Goal: Task Accomplishment & Management: Complete application form

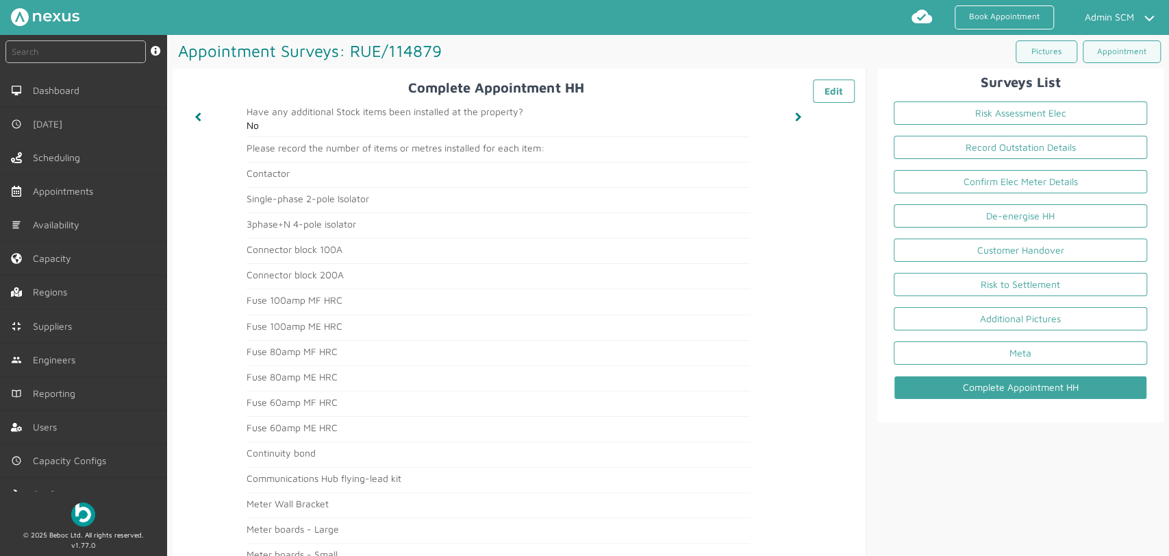
scroll to position [197, 0]
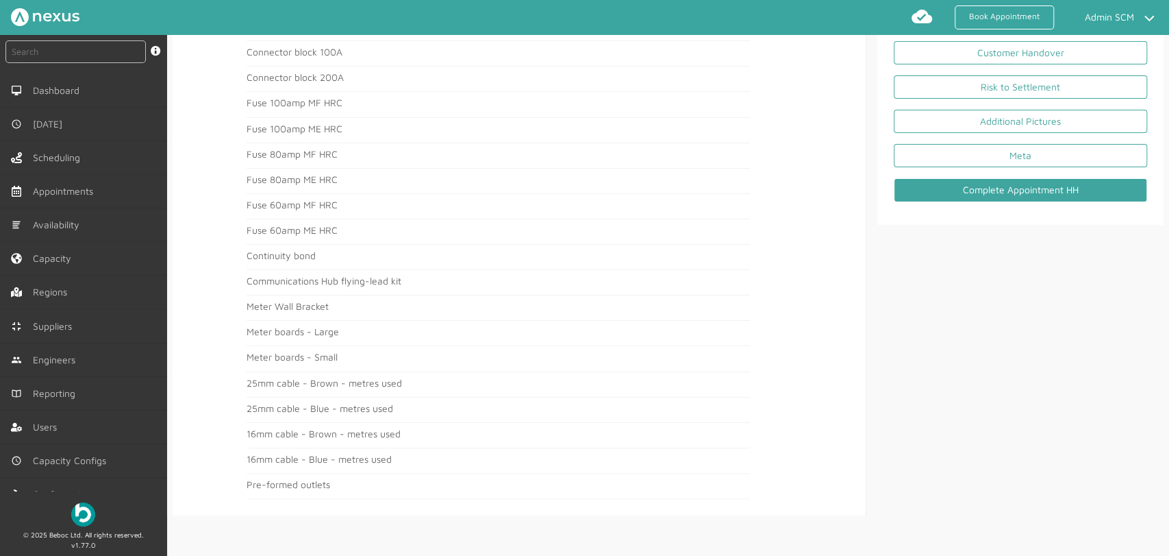
click at [1076, 359] on div "Surveys List Risk Assessment Elec Record Outstation Details Confirm Elec Meter …" at bounding box center [1015, 193] width 297 height 644
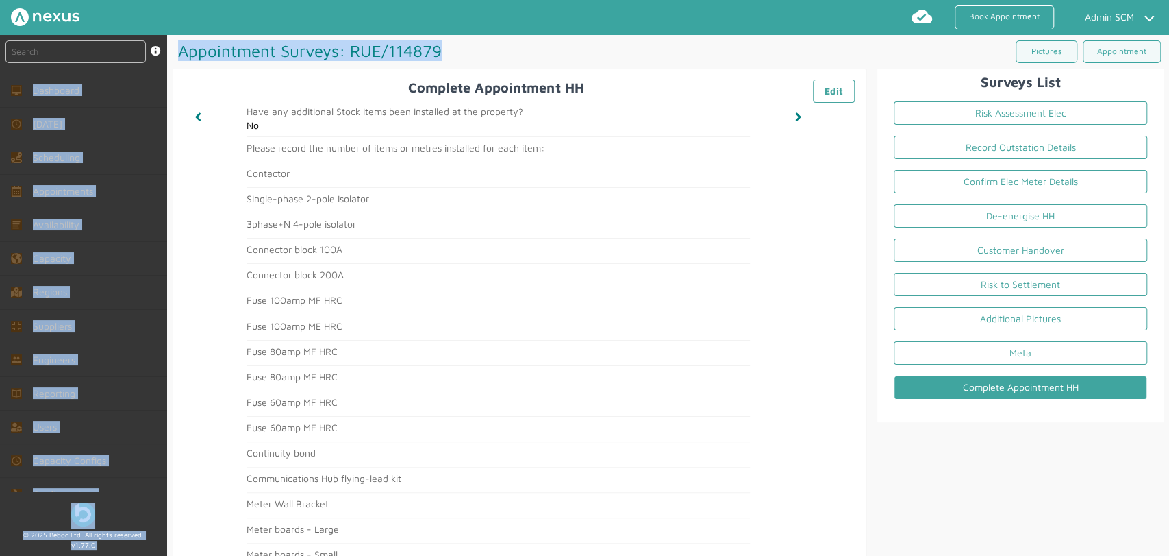
drag, startPoint x: 438, startPoint y: 51, endPoint x: 166, endPoint y: 55, distance: 272.7
click at [166, 55] on div "instant search Search by: Booking Reference, Customer Number, Account Number, M…" at bounding box center [584, 295] width 1169 height 521
click at [175, 54] on h1 "Appointment Surveys: RUE/114879 ️️️" at bounding box center [421, 51] width 496 height 32
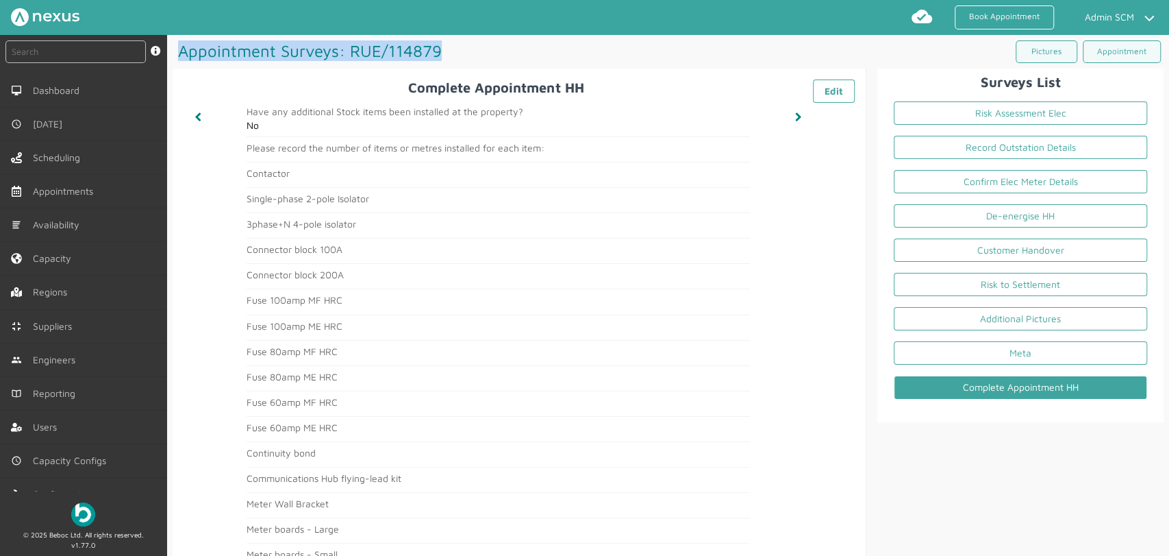
drag, startPoint x: 178, startPoint y: 47, endPoint x: 442, endPoint y: 51, distance: 263.7
click at [442, 51] on h1 "Appointment Surveys: RUE/114879 ️️️" at bounding box center [421, 51] width 496 height 32
click at [454, 49] on h1 "Appointment Surveys: RUE/114879 ️️️" at bounding box center [421, 51] width 496 height 32
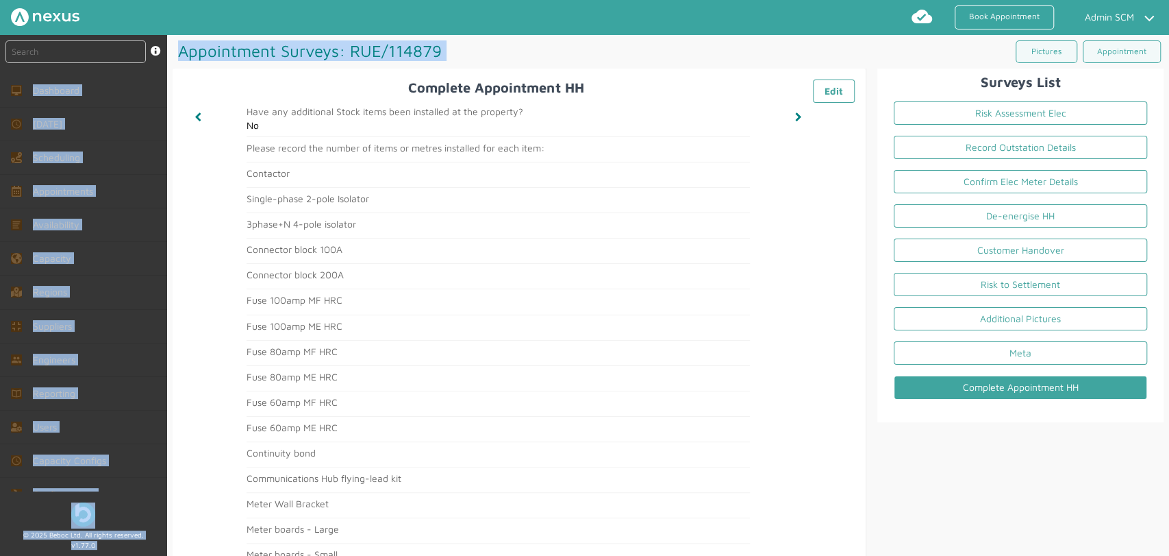
drag, startPoint x: 453, startPoint y: 49, endPoint x: 156, endPoint y: 60, distance: 297.5
click at [156, 60] on div "instant search Search by: Booking Reference, Customer Number, Account Number, M…" at bounding box center [584, 295] width 1169 height 521
click at [550, 42] on h1 "Appointment Surveys: RUE/114879 ️️️" at bounding box center [421, 51] width 496 height 32
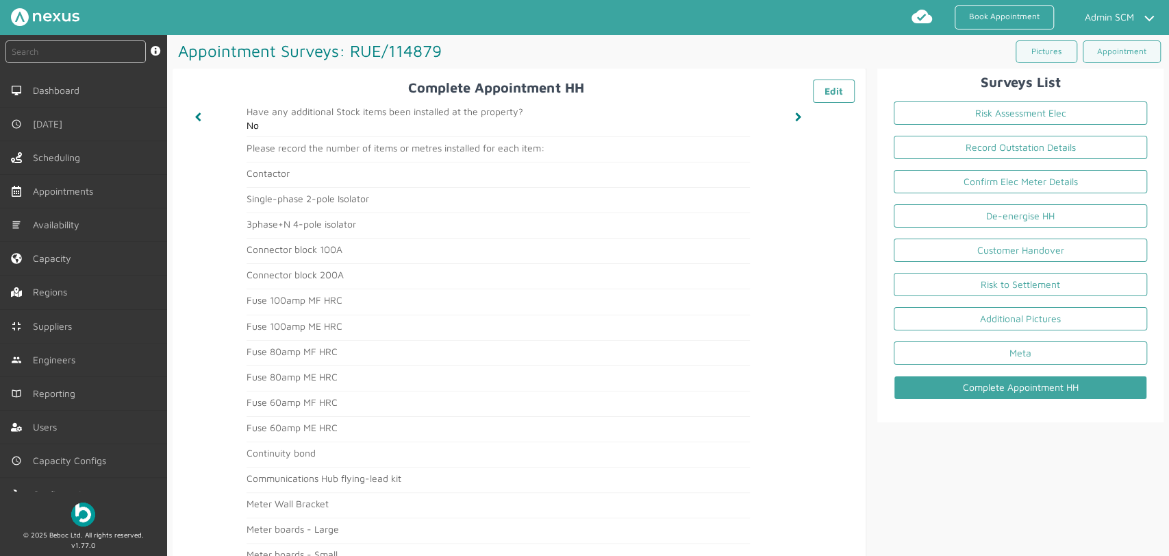
click at [569, 45] on h1 "Appointment Surveys: RUE/114879 ️️️" at bounding box center [421, 51] width 496 height 32
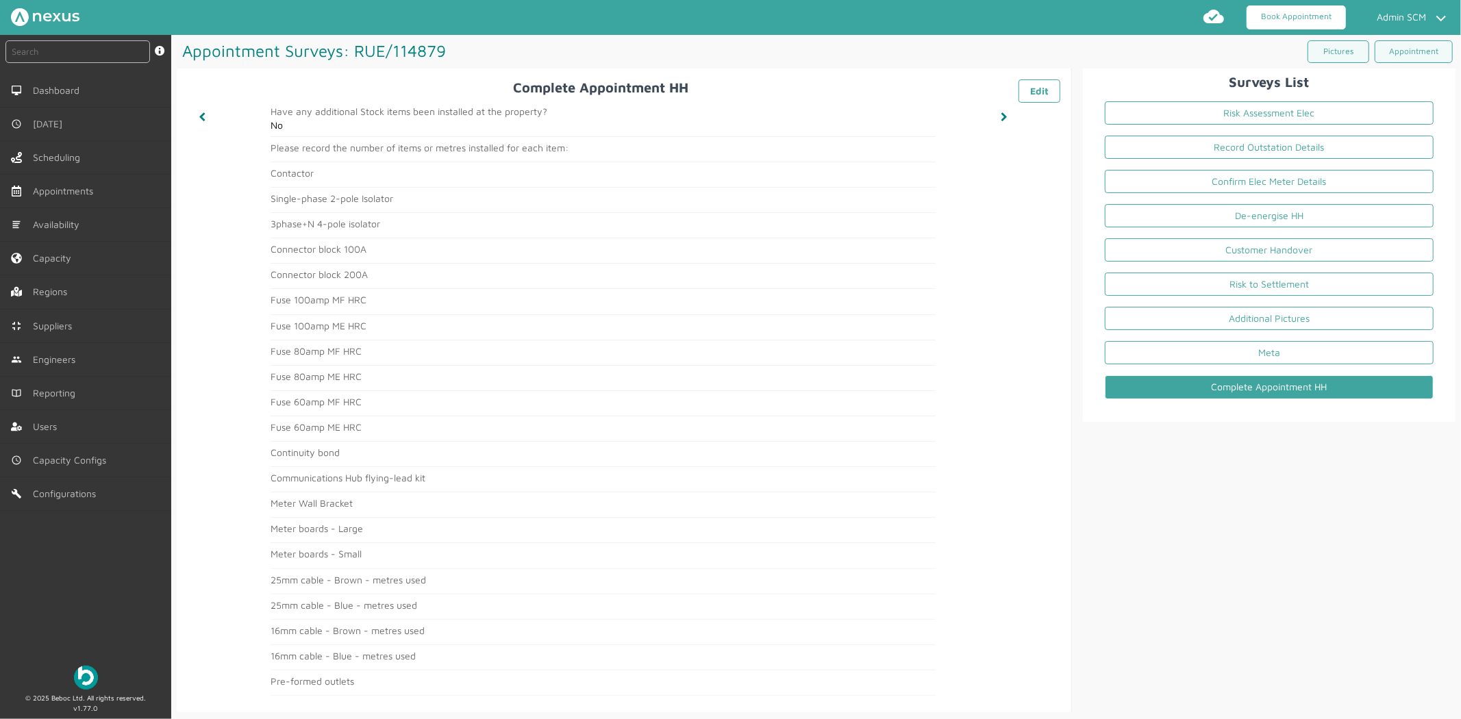
click at [1169, 19] on link "Book Appointment" at bounding box center [1296, 17] width 99 height 24
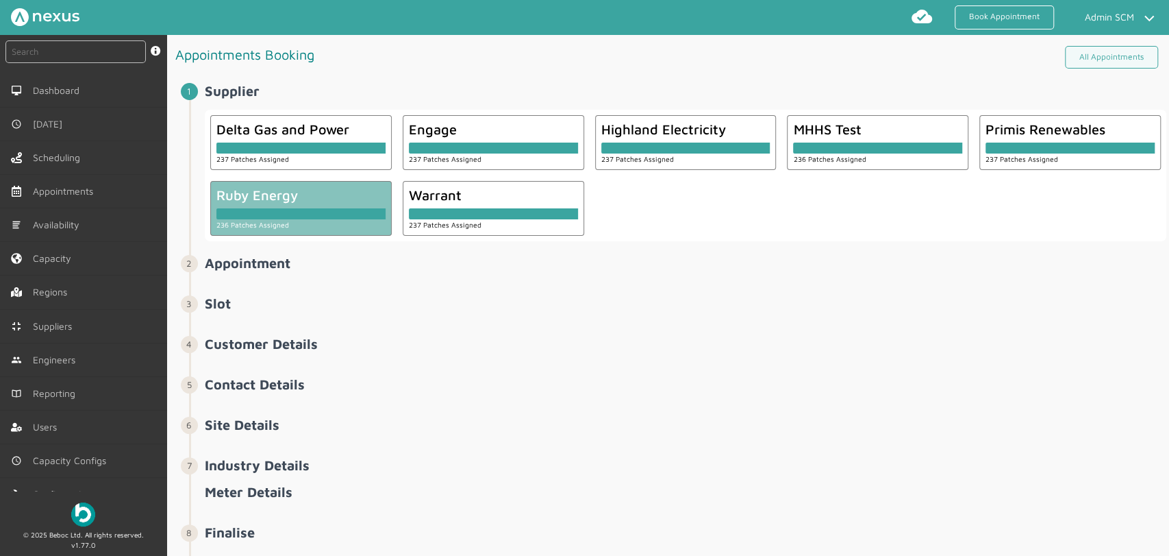
click at [311, 212] on div at bounding box center [300, 213] width 169 height 11
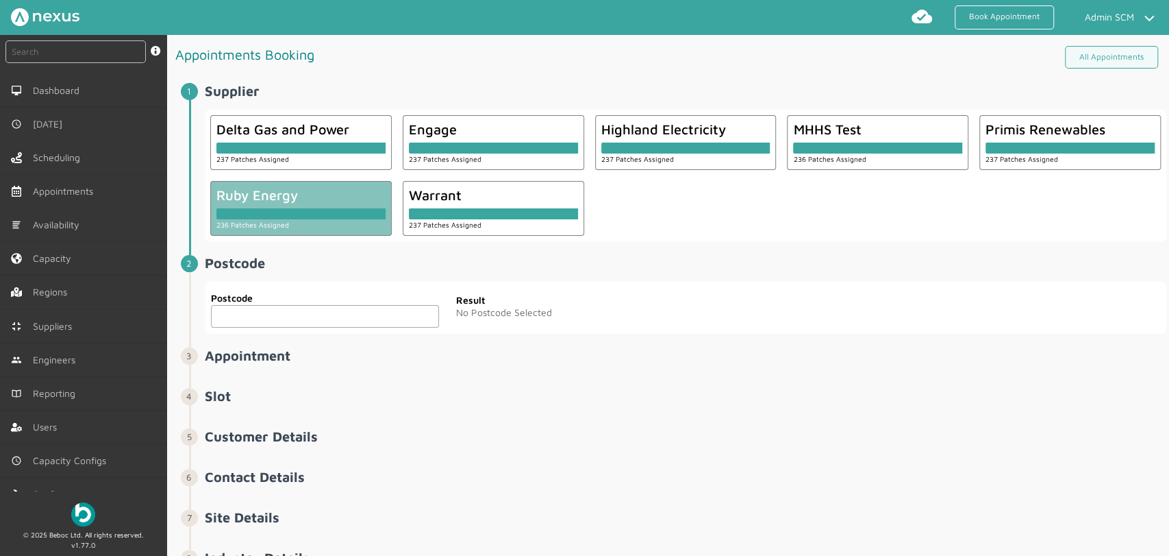
click at [227, 323] on input "text" at bounding box center [325, 316] width 228 height 23
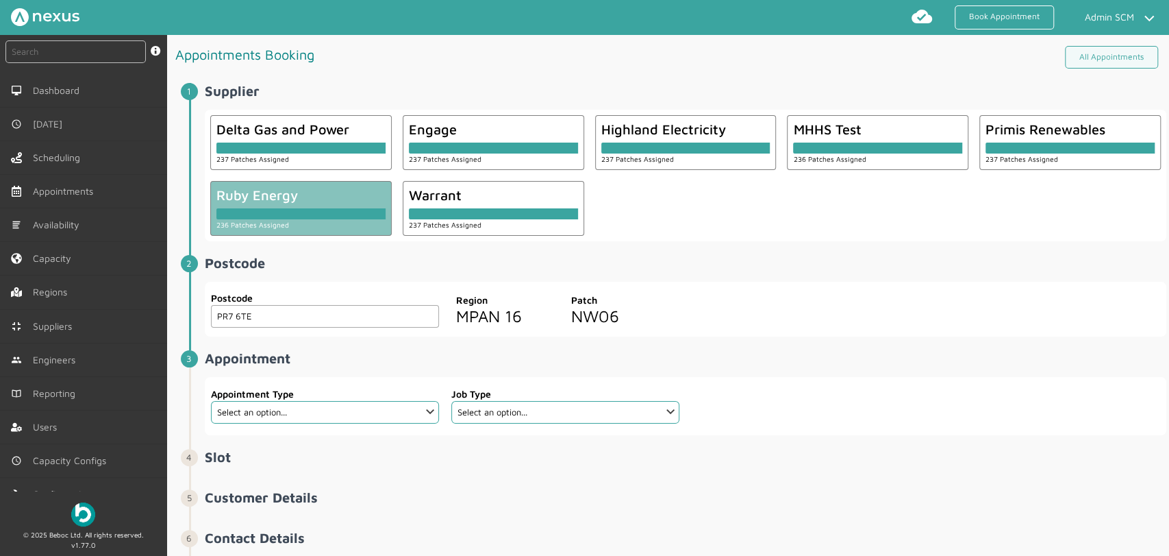
type input "PR7 6TE"
click at [364, 418] on select "Select an option... Additional Work Check Meter Electric Vehicle Emergency Exch…" at bounding box center [325, 412] width 228 height 23
select select "7: 6422ec7fcd44966678f35e74"
click at [211, 401] on select "Select an option... Additional Work Check Meter Electric Vehicle Emergency Exch…" at bounding box center [325, 412] width 228 height 23
click at [562, 409] on select "Select an option... Communication Device Exchange De-Energise Energise Meter Ex…" at bounding box center [565, 412] width 228 height 23
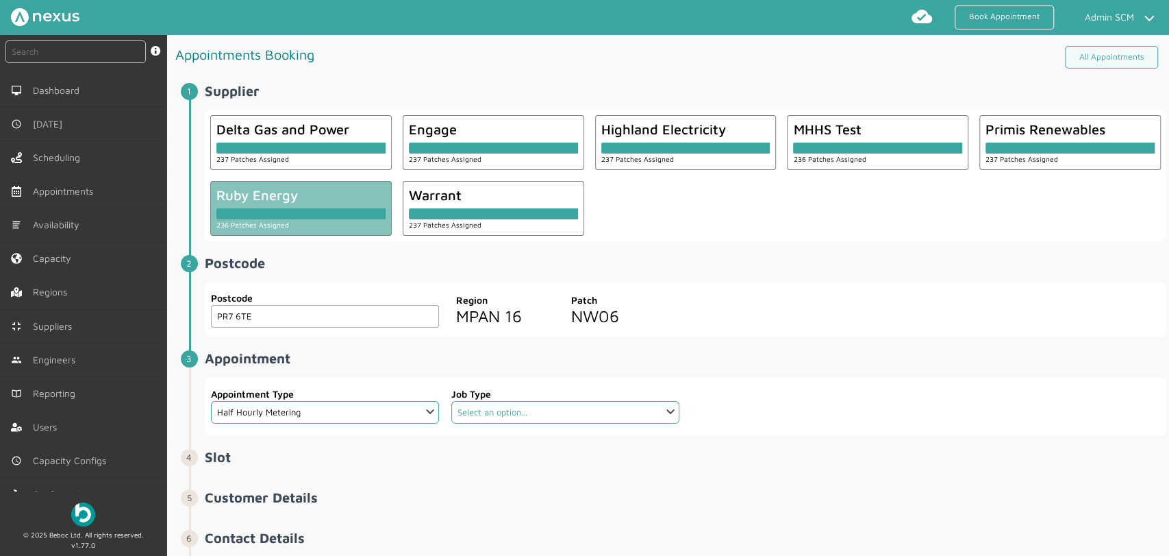
select select "2: 6422ea10cd44966678f35e6e"
click at [451, 401] on select "Select an option... Communication Device Exchange De-Energise Energise Meter Ex…" at bounding box center [565, 412] width 228 height 23
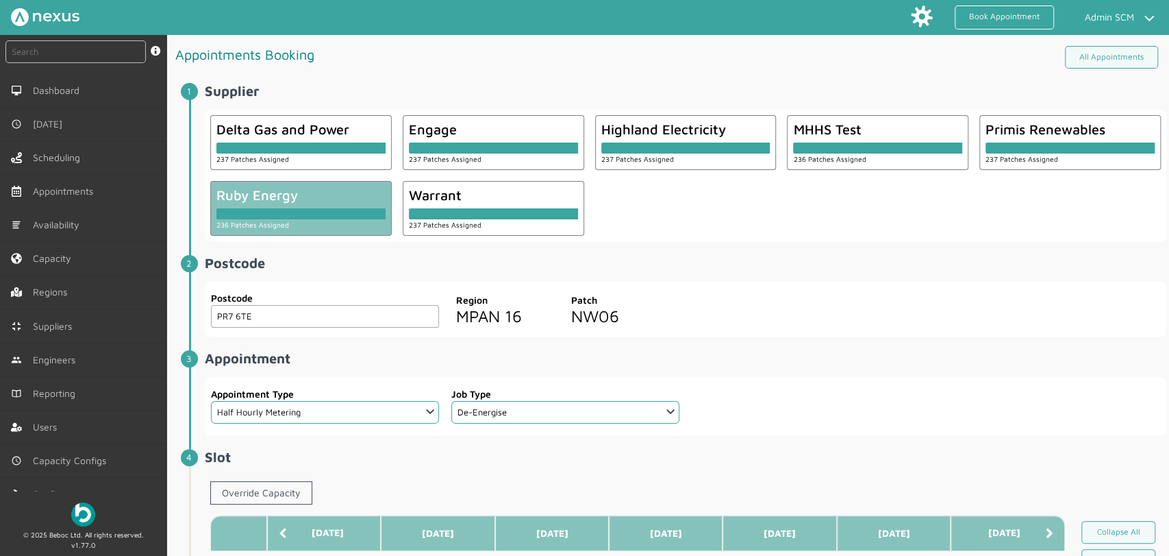
click at [751, 311] on div "Postcode PR7 6TE Postcode Region MPAN 16 Patch NW06" at bounding box center [686, 309] width 962 height 55
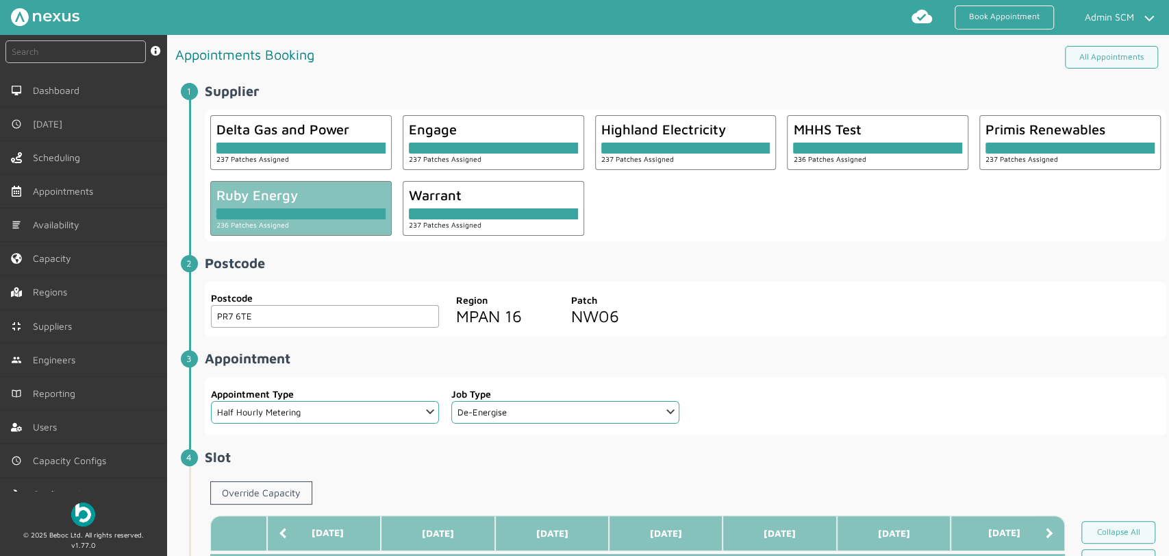
scroll to position [304, 0]
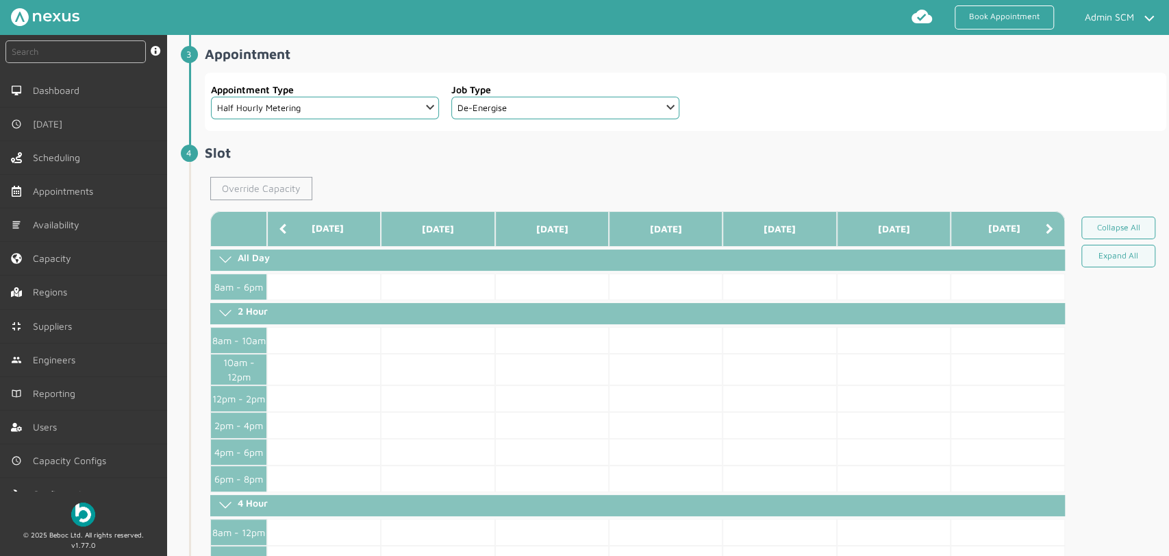
click at [256, 188] on link "Override Capacity" at bounding box center [261, 188] width 102 height 23
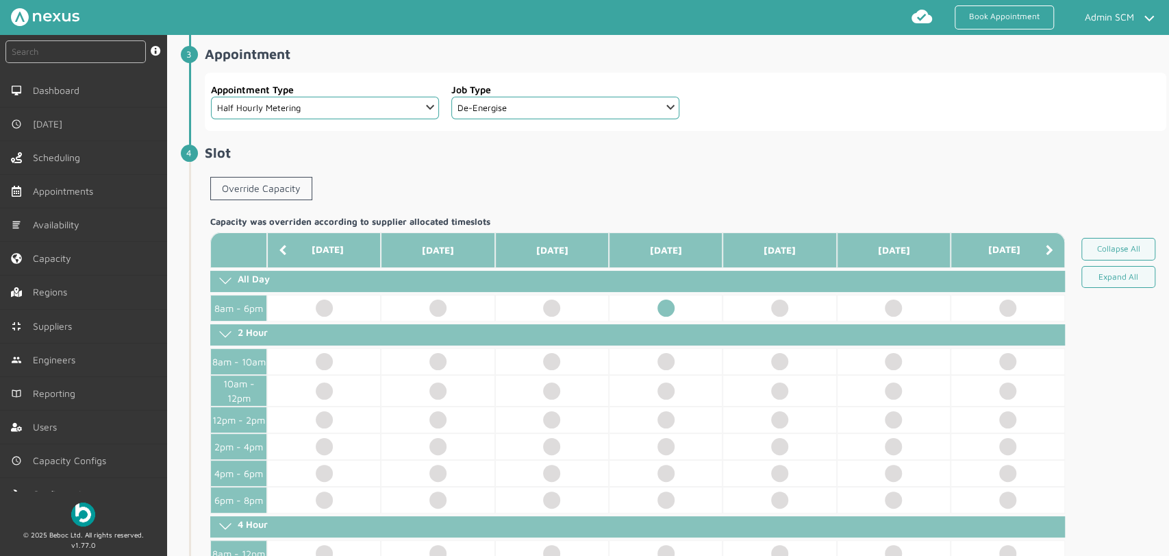
click at [670, 316] on td at bounding box center [666, 308] width 114 height 27
click at [186, 277] on article "Appointments Booking All Appointments Supplier ️️️ Delta Gas and Power 237 Patc…" at bounding box center [671, 459] width 997 height 1456
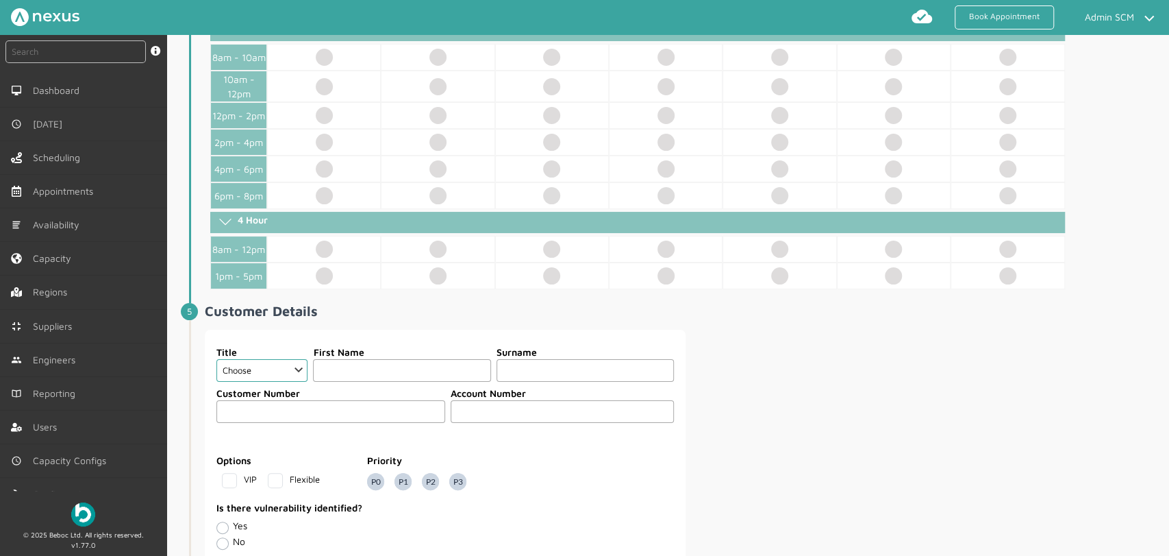
scroll to position [685, 0]
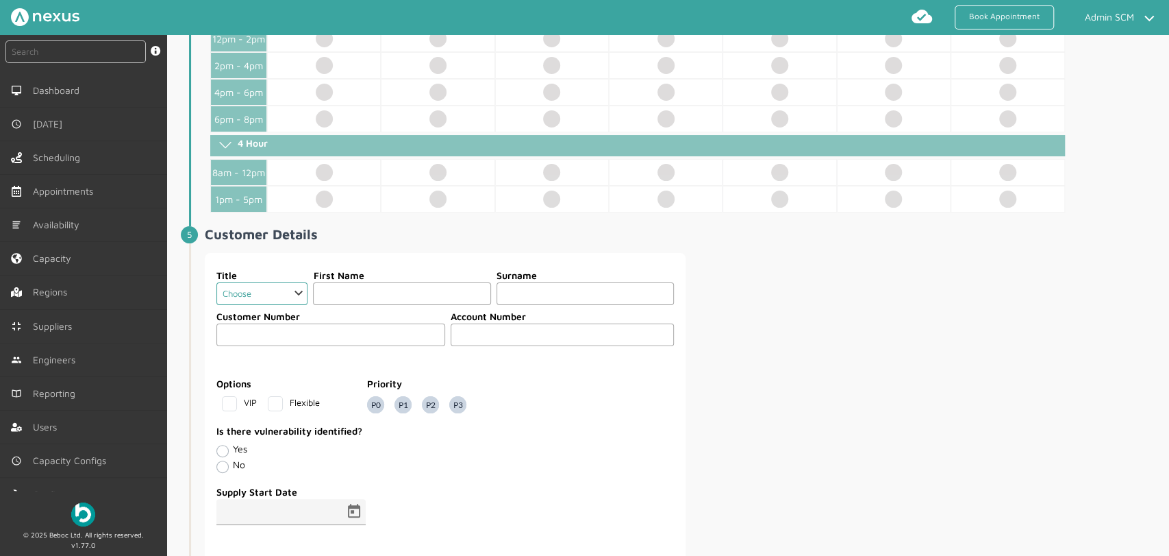
click at [299, 290] on select "Choose Dr Mr Mrs Miss Ms Mx Sir Lady" at bounding box center [262, 293] width 92 height 23
select select "2: Mr"
click at [216, 282] on select "Choose Dr Mr Mrs Miss Ms Mx Sir Lady" at bounding box center [262, 293] width 92 height 23
click at [343, 295] on input "text" at bounding box center [401, 293] width 177 height 23
type input "Customer"
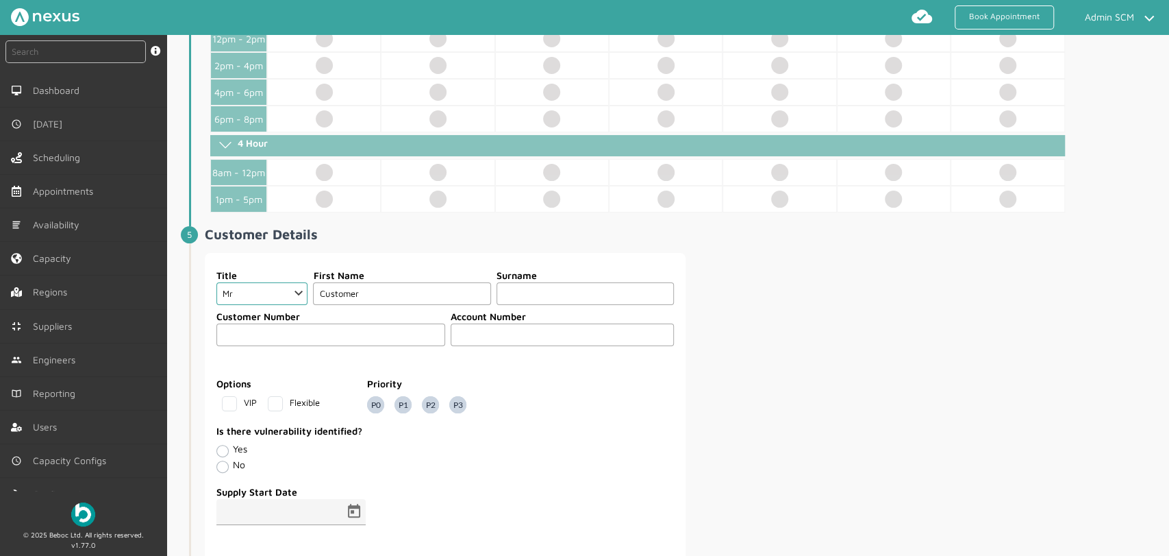
click at [528, 284] on input "text" at bounding box center [585, 293] width 177 height 23
type input "Fourty Six"
click at [862, 307] on div "Title Choose Dr Mr Mrs Miss Ms Mx Sir Lady First Name Customer Surname Fourty S…" at bounding box center [686, 408] width 962 height 310
click at [473, 330] on input "text" at bounding box center [562, 334] width 223 height 23
type input "987456321"
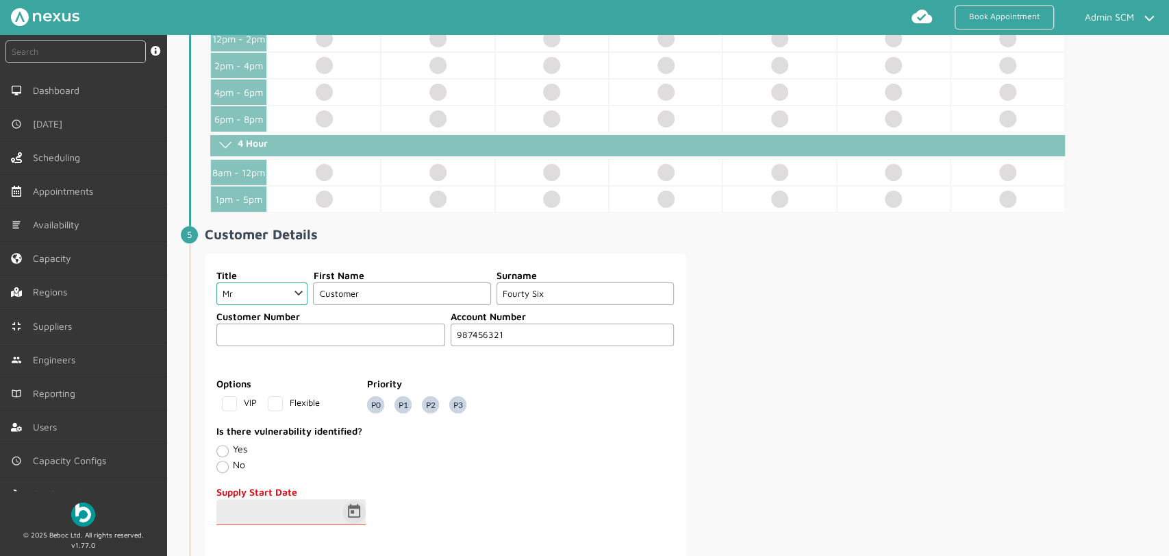
click at [358, 510] on span "Open calendar" at bounding box center [354, 511] width 33 height 33
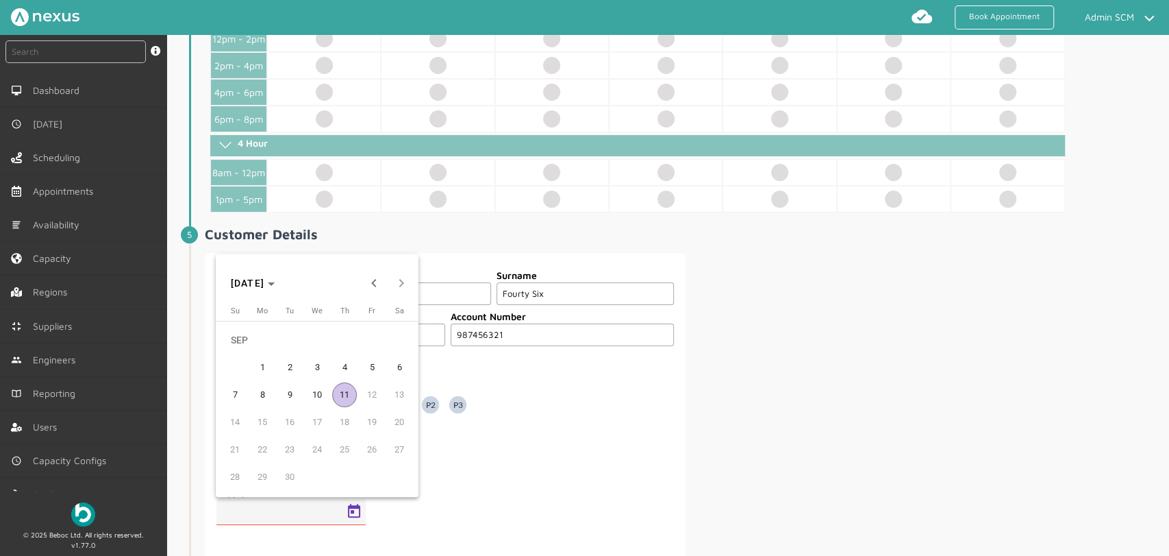
click at [258, 369] on span "1" at bounding box center [262, 367] width 25 height 25
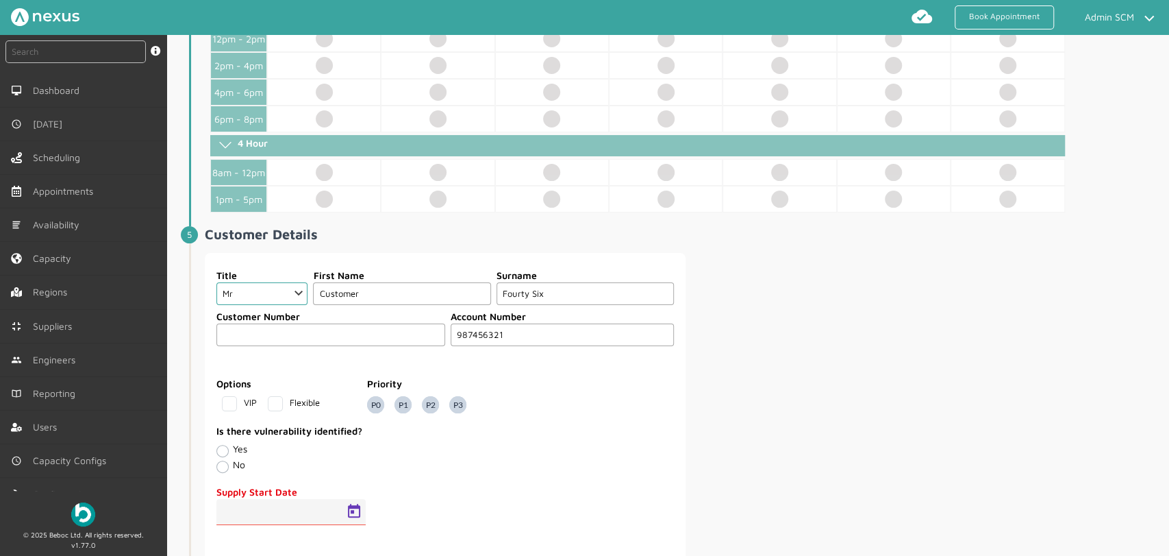
type input "01/09/2025"
click at [854, 373] on div "Title Choose Dr Mr Mrs Miss Ms Mx Sir Lady First Name Customer Surname Fourty S…" at bounding box center [686, 408] width 962 height 310
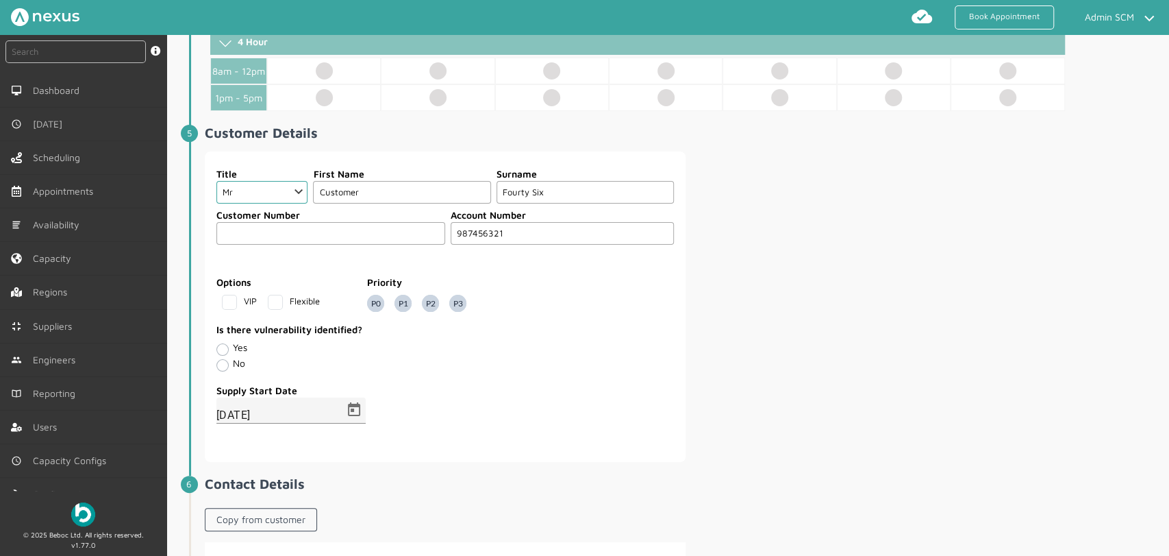
scroll to position [913, 0]
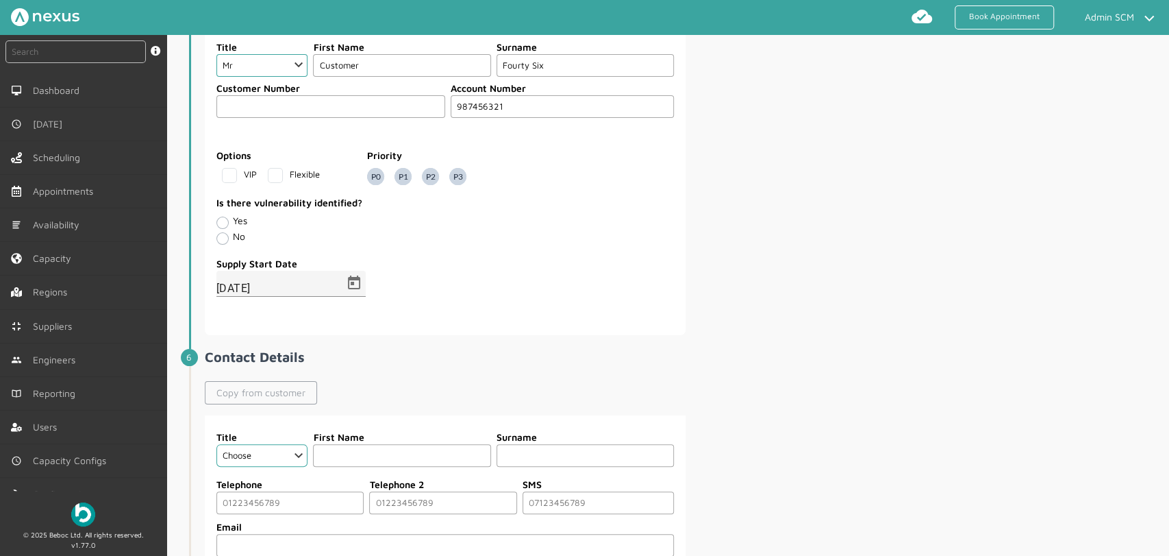
click at [289, 389] on link "Copy from customer" at bounding box center [261, 392] width 112 height 23
select select "2: Mr"
type input "Customer"
type input "Fourty Six"
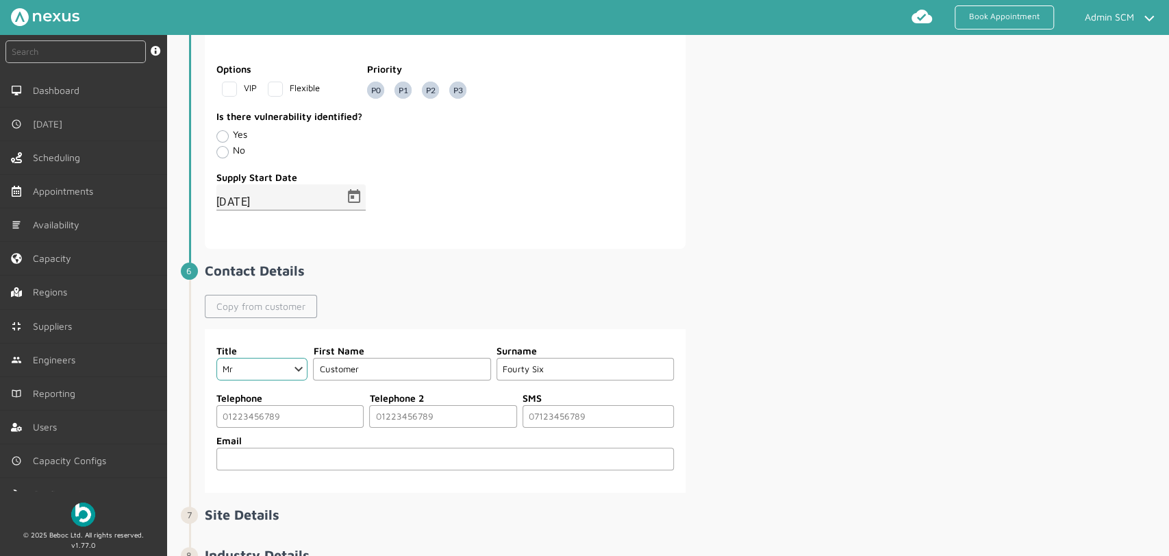
scroll to position [1141, 0]
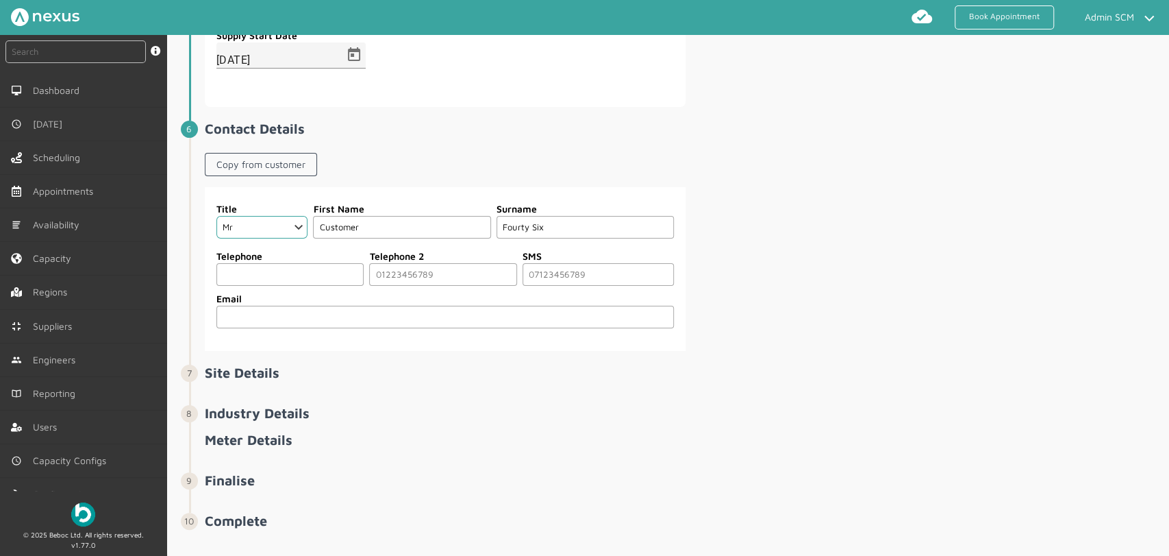
click at [275, 266] on input "tel" at bounding box center [290, 274] width 148 height 23
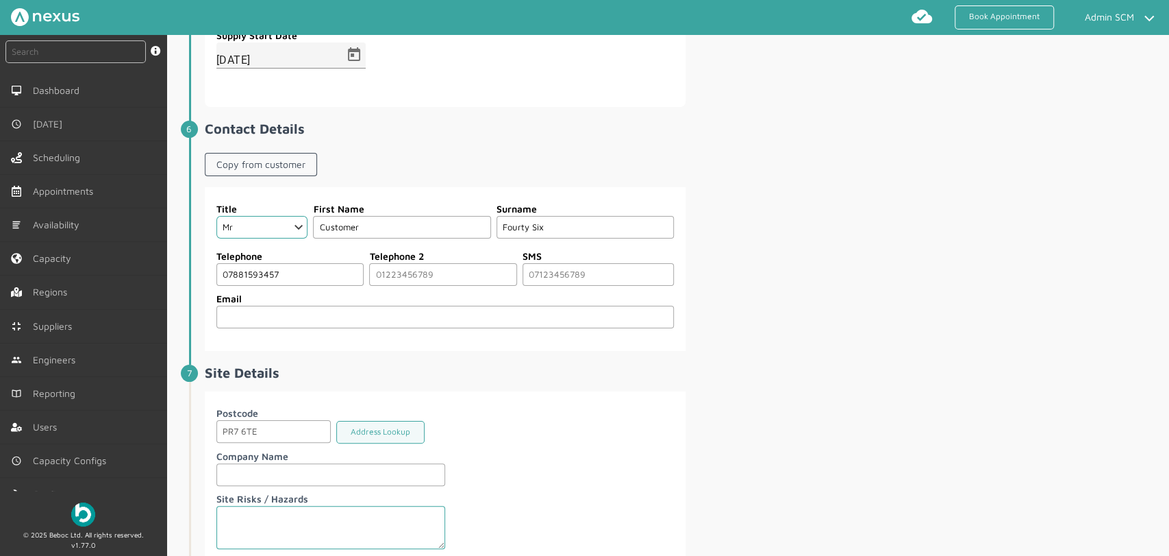
type input "07881593457"
click at [502, 372] on h2 "Site Details" at bounding box center [686, 372] width 962 height 16
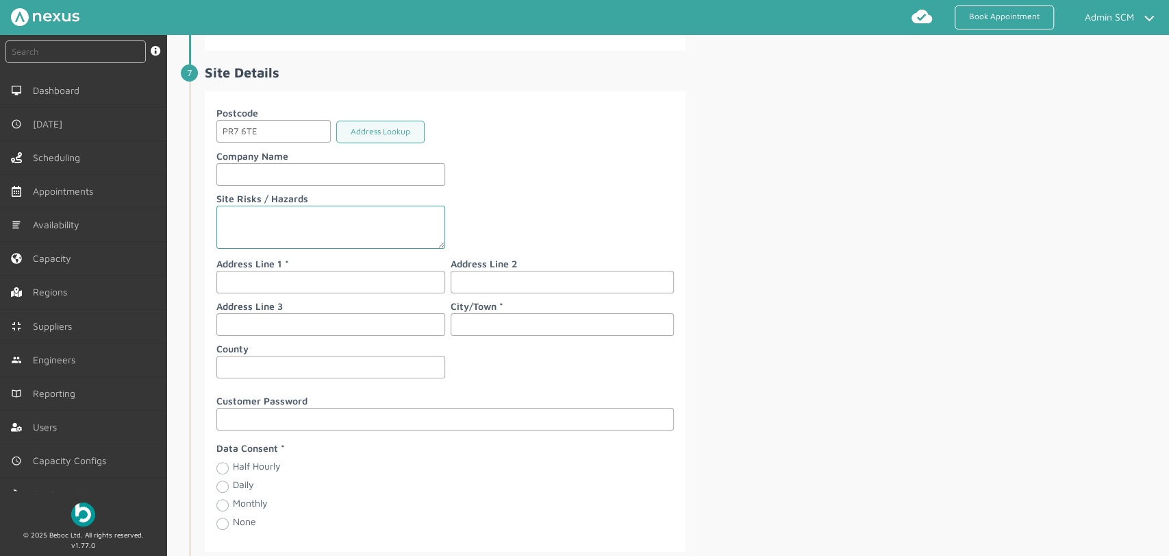
scroll to position [1446, 0]
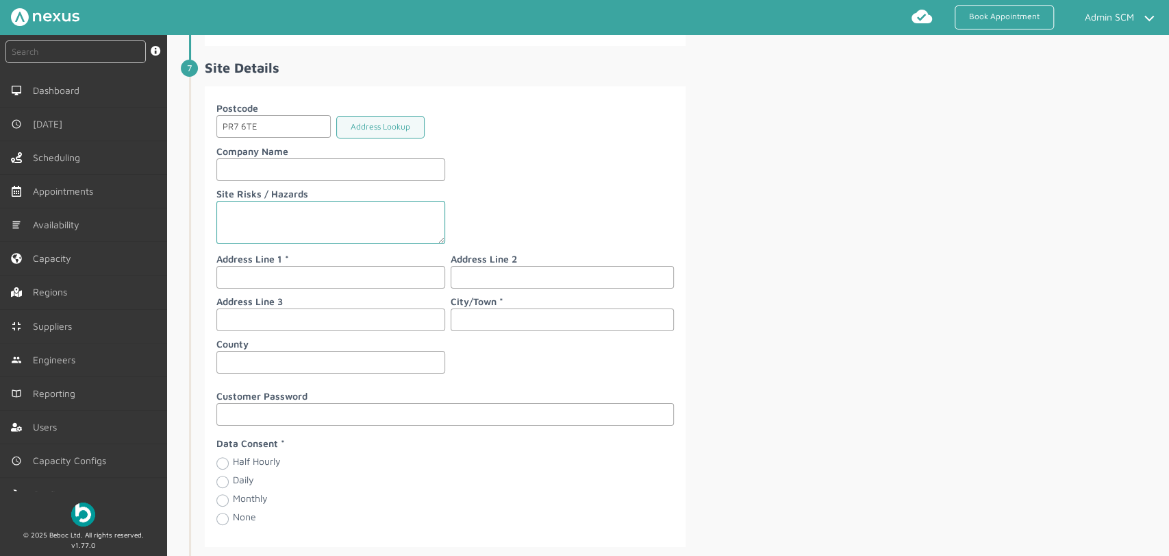
click at [248, 273] on input "text" at bounding box center [330, 277] width 229 height 23
type input "[STREET_ADDRESS]"
click at [490, 317] on input "text" at bounding box center [562, 319] width 223 height 23
type input "[PERSON_NAME]"
click at [477, 369] on div "Postcode PR7 6TE Address Lookup Company Name Site Risks / Hazards Address Line …" at bounding box center [445, 239] width 458 height 277
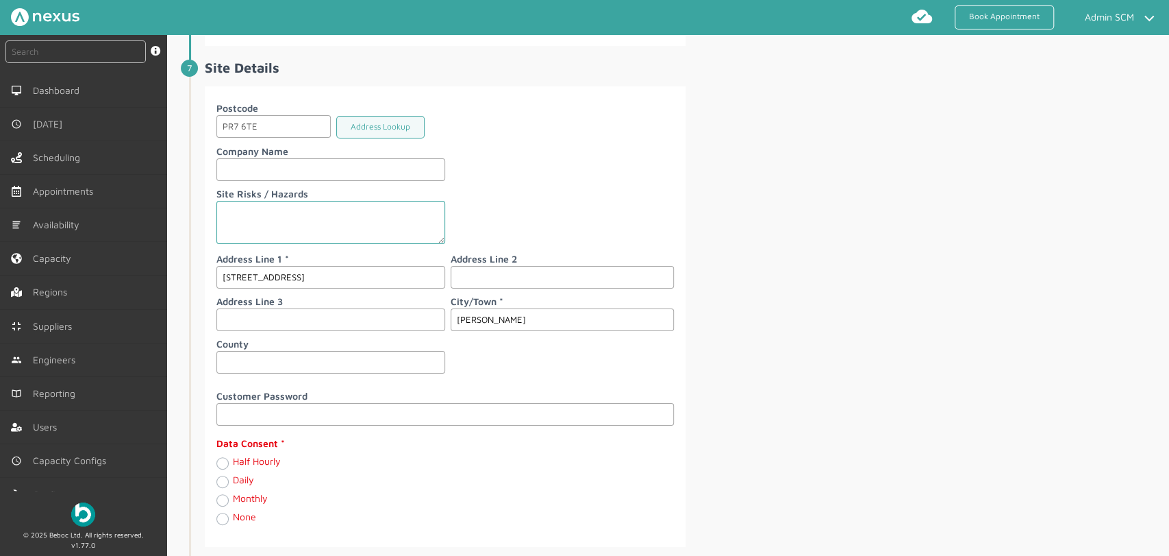
click at [787, 342] on div "Postcode PR7 6TE Address Lookup Company Name Site Risks / Hazards Address Line …" at bounding box center [686, 316] width 962 height 460
click at [233, 479] on label "Daily" at bounding box center [243, 479] width 21 height 12
click at [219, 479] on input "Daily" at bounding box center [221, 481] width 11 height 14
radio input "true"
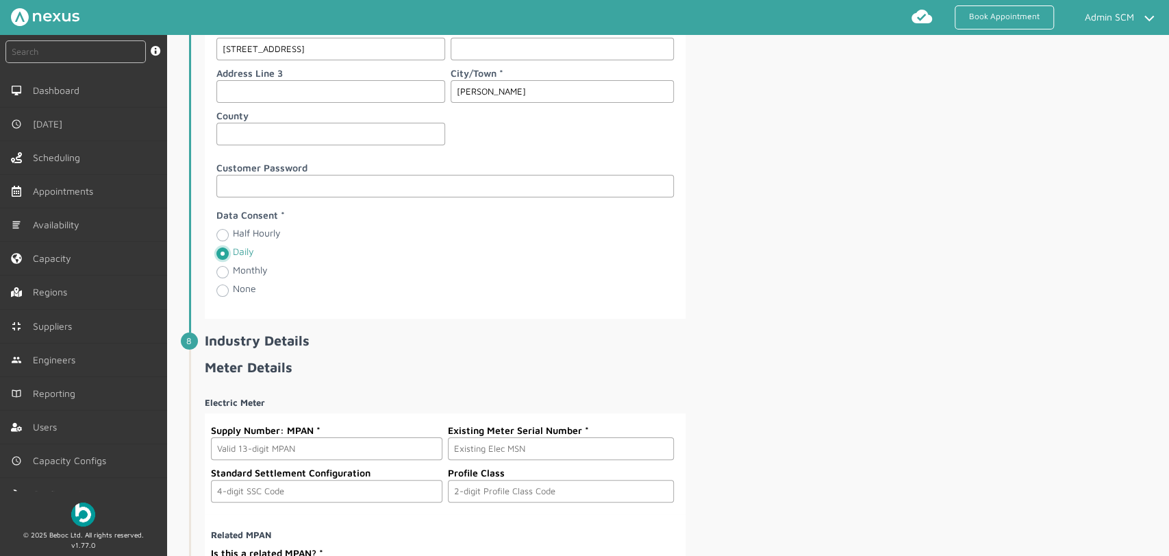
scroll to position [1902, 0]
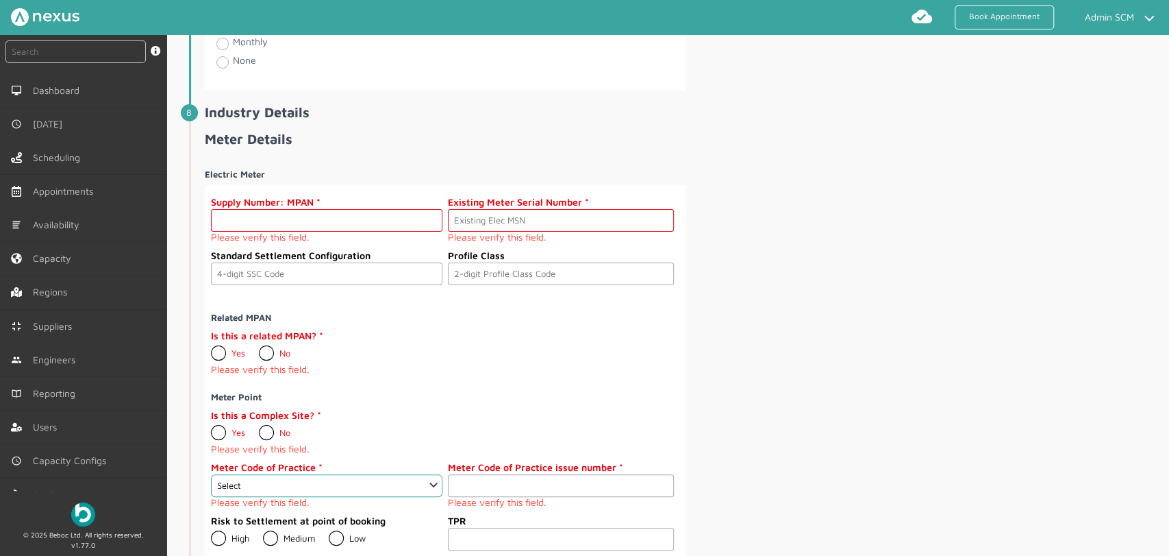
click at [264, 214] on input "text" at bounding box center [327, 220] width 232 height 23
paste input "2302000000030"
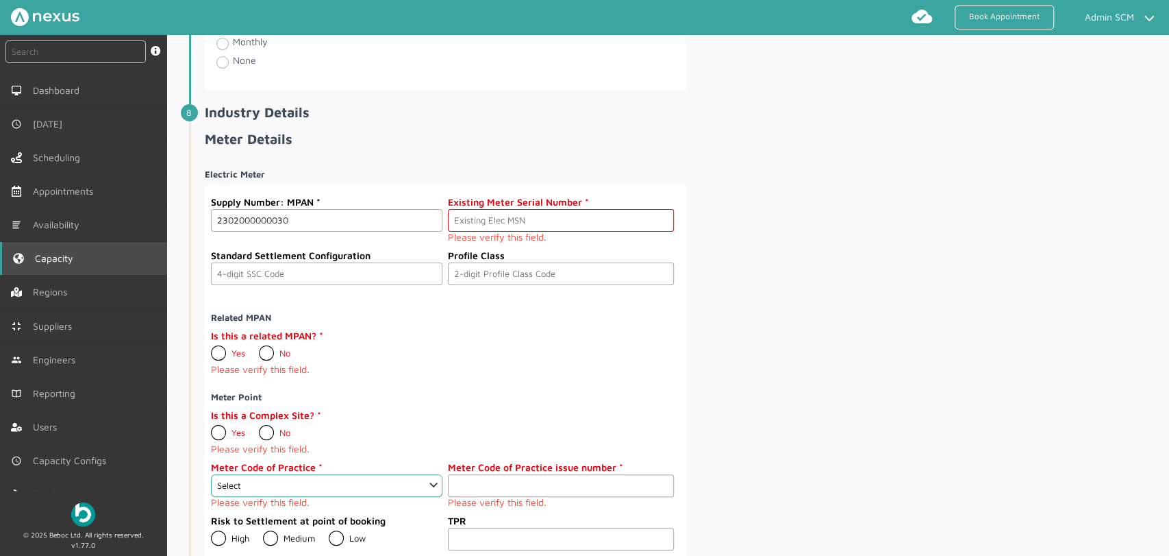
type input "2302000000030"
click at [586, 210] on input "text" at bounding box center [561, 220] width 226 height 23
paste input "M000000046"
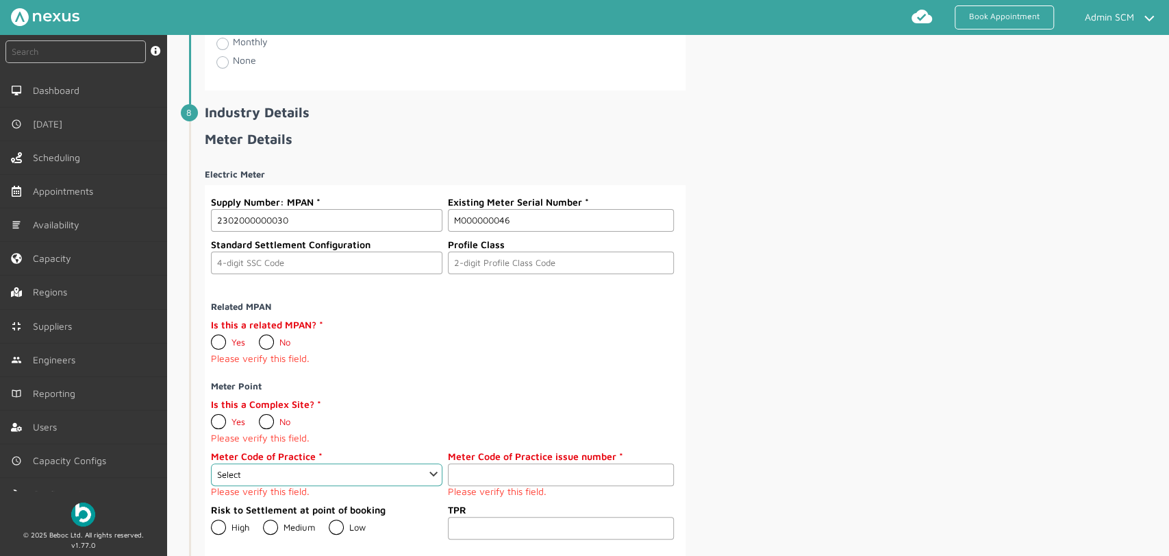
type input "M000000046"
click at [343, 245] on label "Standard Settlement Configuration" at bounding box center [327, 244] width 232 height 14
click at [338, 258] on input "text" at bounding box center [327, 262] width 232 height 23
type input "0393"
click at [478, 259] on input "text" at bounding box center [561, 262] width 226 height 23
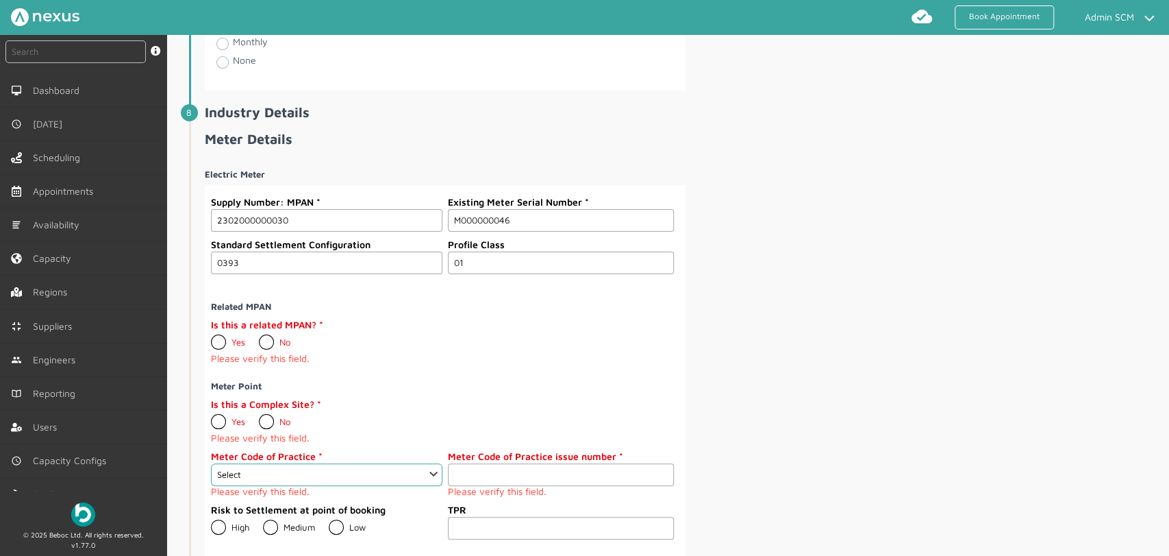
type input "01"
click at [266, 336] on label "No" at bounding box center [275, 341] width 32 height 11
click at [259, 336] on input "No" at bounding box center [258, 336] width 1 height 1
radio input "true"
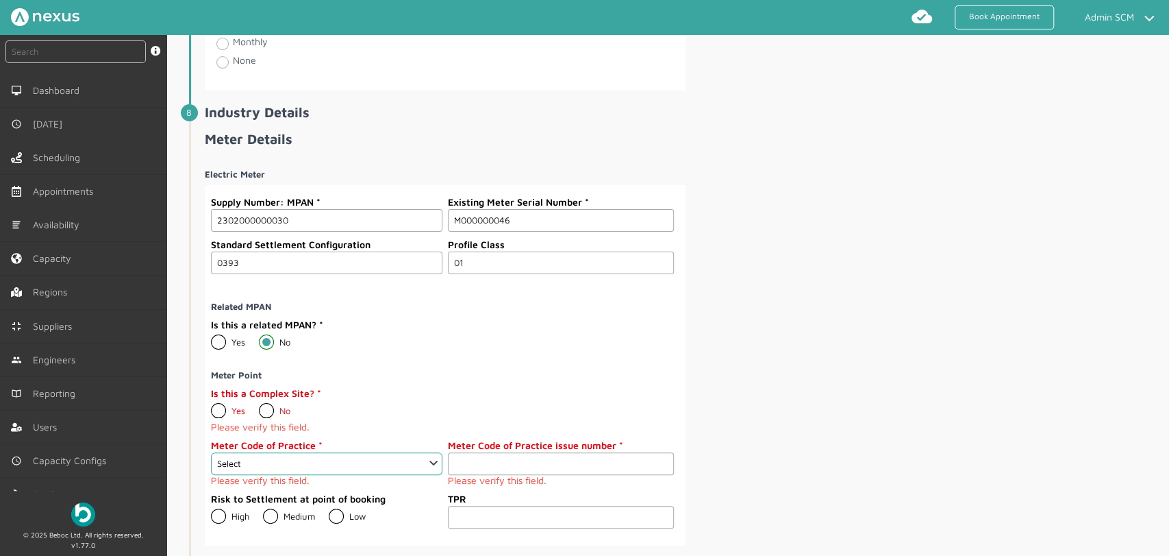
click at [266, 410] on label "No" at bounding box center [275, 410] width 32 height 11
click at [259, 406] on input "No" at bounding box center [258, 405] width 1 height 1
radio input "true"
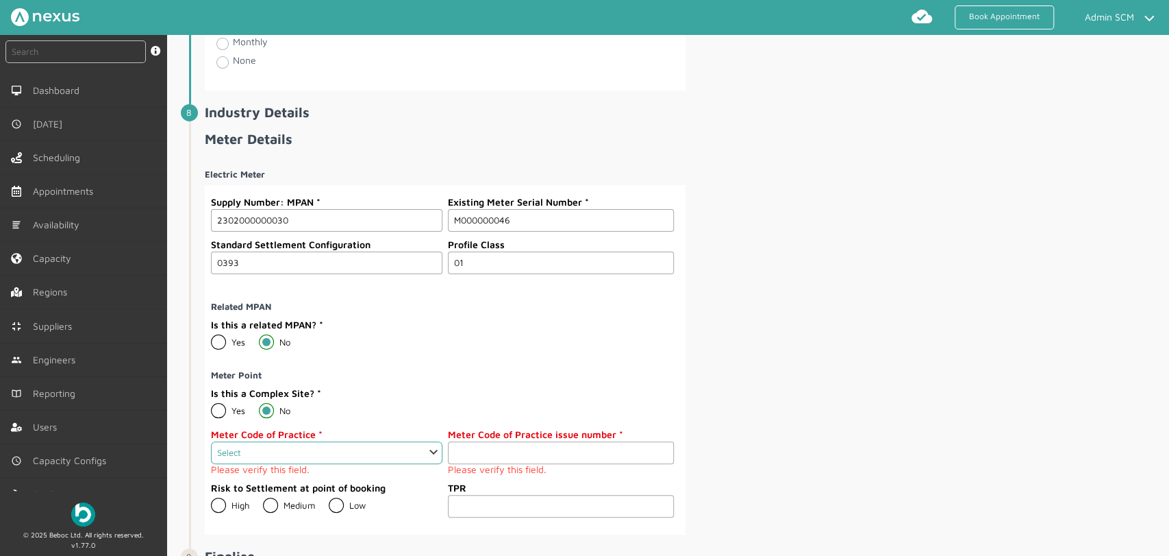
click at [266, 441] on select "Select 1 2 3 4 5 6 7 8 9 10 11" at bounding box center [327, 452] width 232 height 23
select select "2: 2"
click at [211, 441] on select "Select 1 2 3 4 5 6 7 8 9 10 11" at bounding box center [327, 452] width 232 height 23
click at [659, 445] on input "1" at bounding box center [561, 452] width 226 height 23
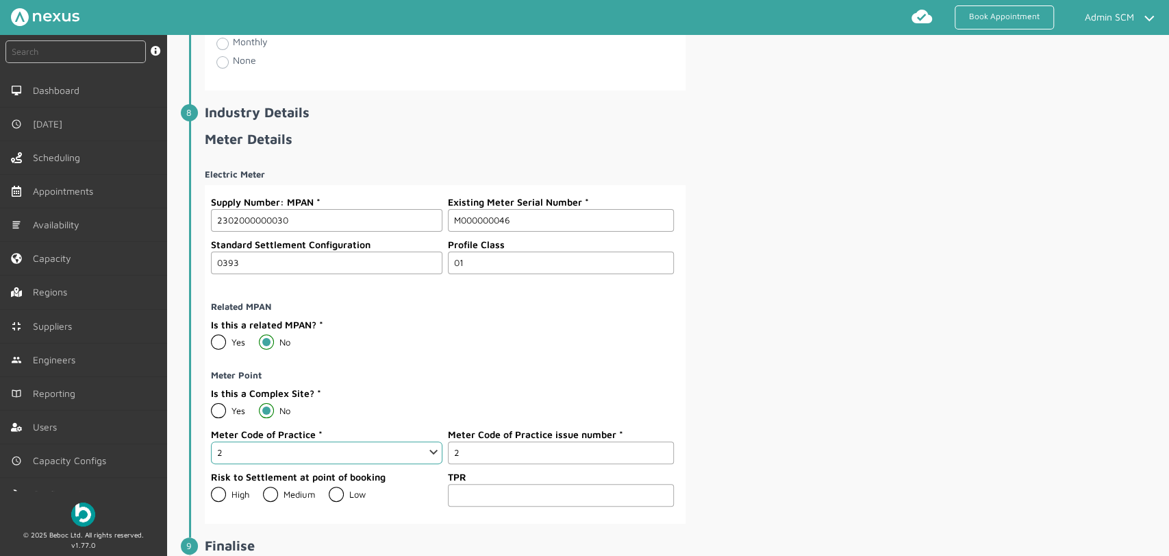
click at [659, 445] on input "2" at bounding box center [561, 452] width 226 height 23
click at [659, 445] on input "3" at bounding box center [561, 452] width 226 height 23
click at [659, 445] on input "4" at bounding box center [561, 452] width 226 height 23
click at [659, 445] on input "5" at bounding box center [561, 452] width 226 height 23
type input "6"
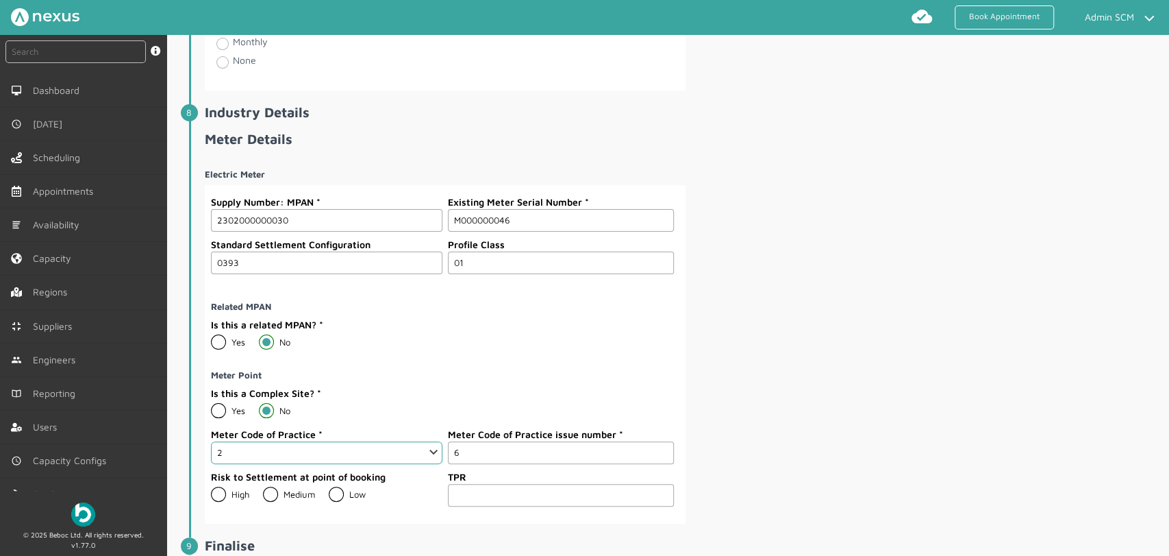
click at [659, 445] on input "6" at bounding box center [561, 452] width 226 height 23
click at [749, 396] on div "Electric Meter Supply Number: MPAN 2302000000030 Existing Meter Serial Number M…" at bounding box center [686, 341] width 962 height 366
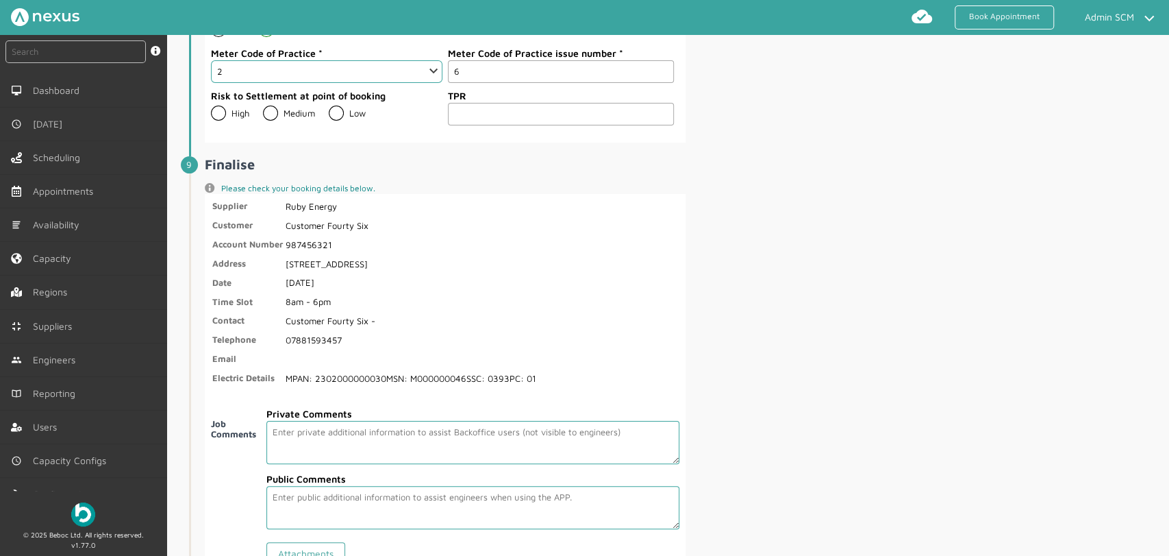
scroll to position [2423, 0]
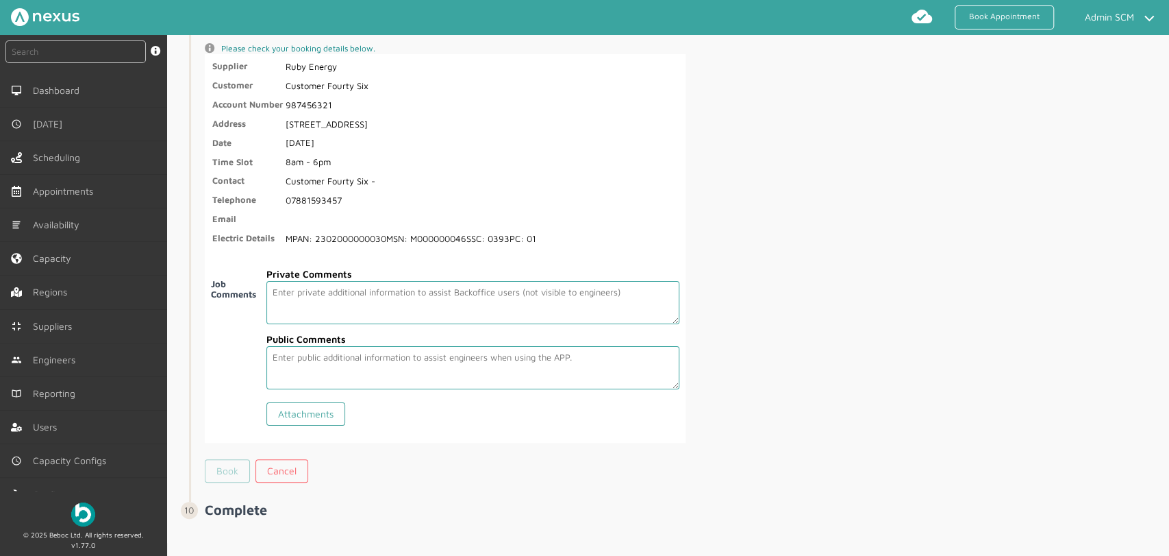
click at [236, 466] on link "Book" at bounding box center [227, 470] width 45 height 23
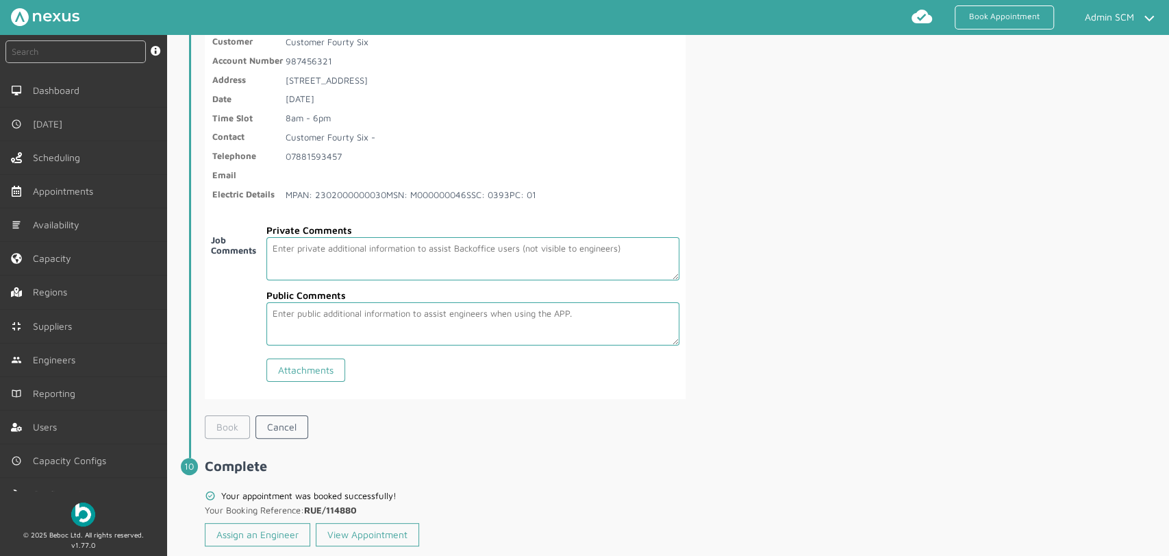
scroll to position [2488, 0]
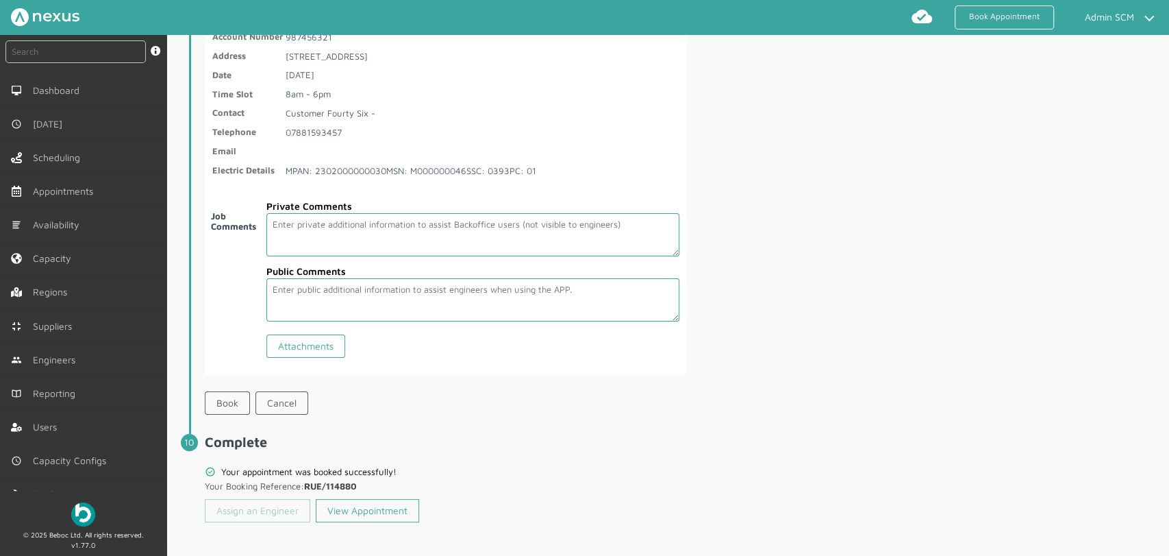
click at [241, 499] on link "Assign an Engineer" at bounding box center [257, 510] width 105 height 23
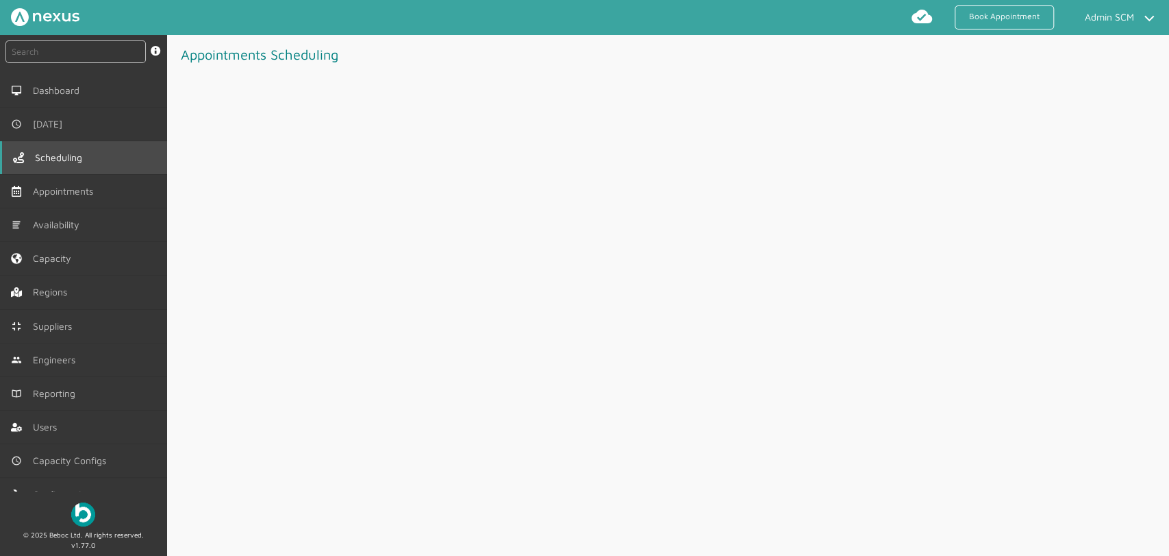
click at [66, 155] on span "Scheduling" at bounding box center [61, 157] width 53 height 11
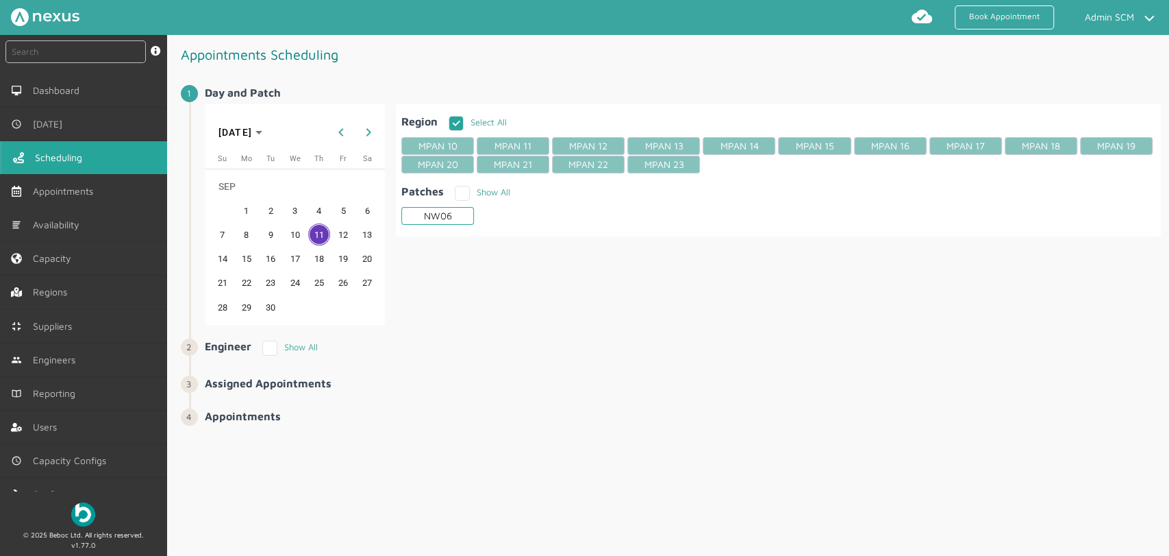
click at [447, 212] on div "NW06" at bounding box center [437, 216] width 73 height 18
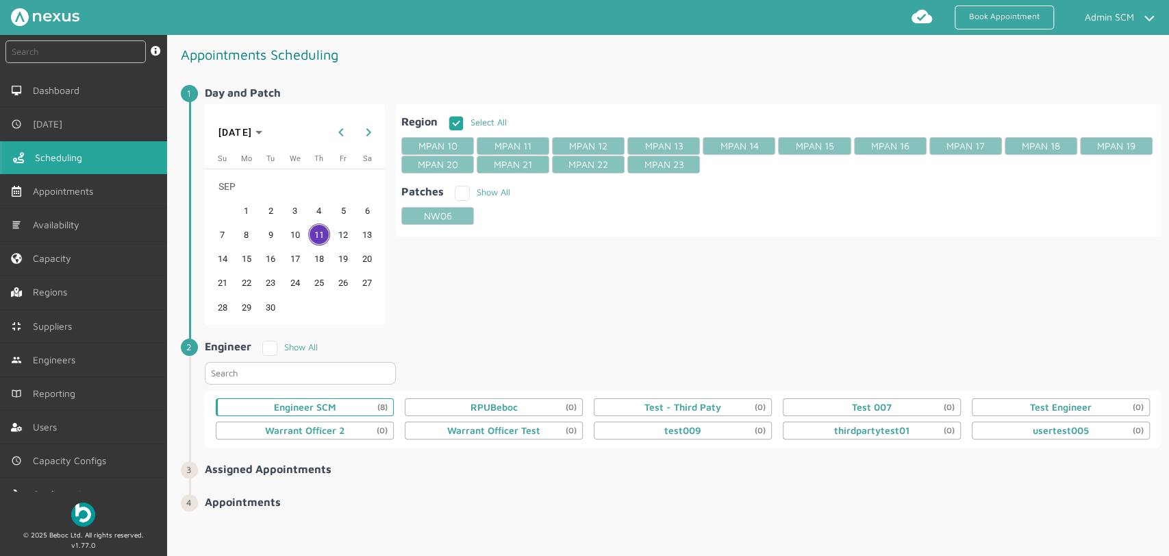
click at [314, 405] on div "Engineer SCM (8)" at bounding box center [305, 406] width 62 height 11
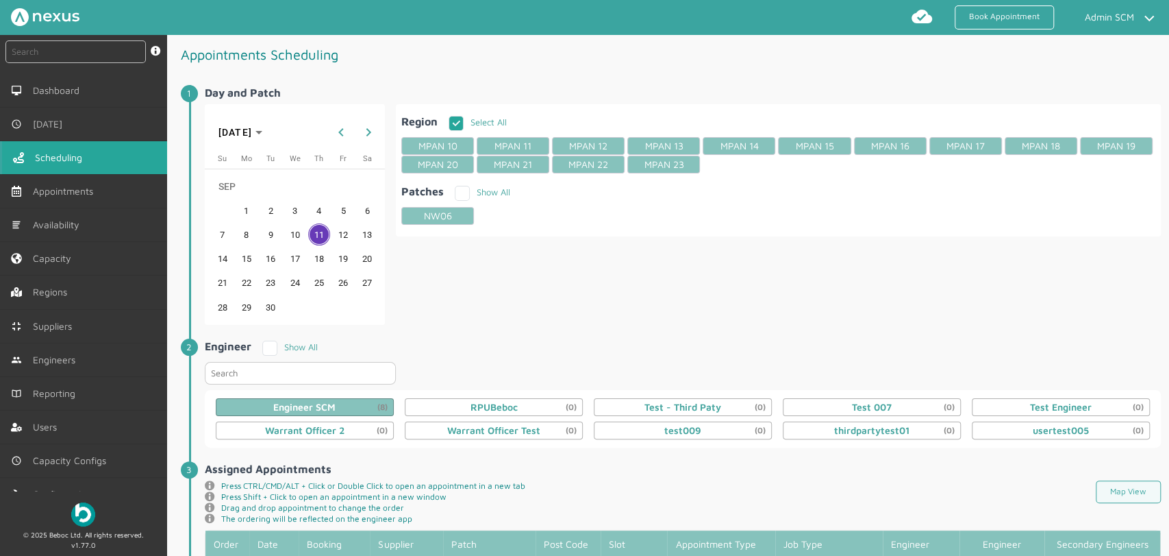
scroll to position [508, 0]
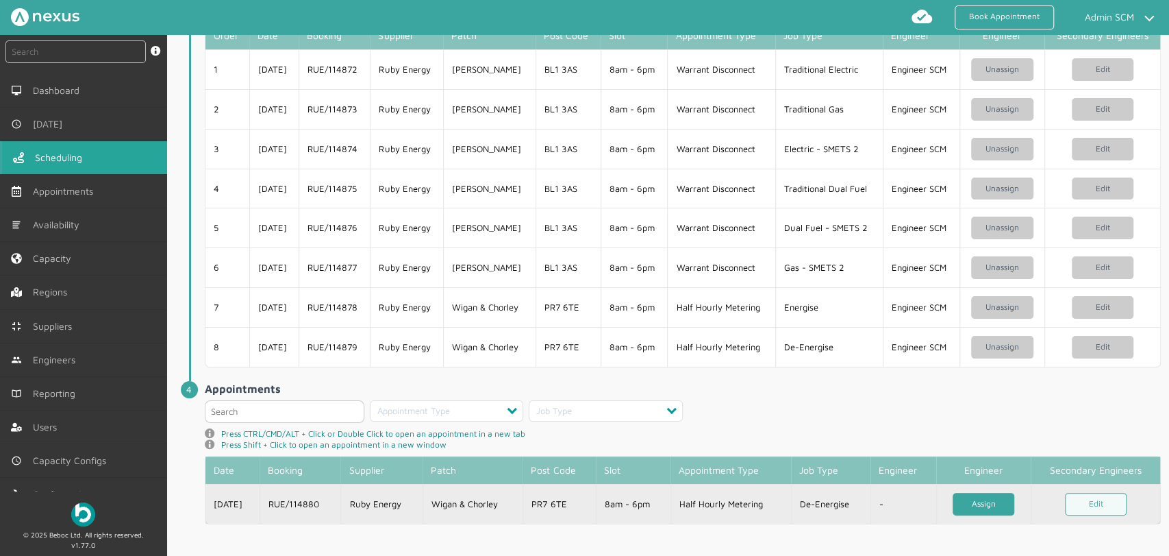
click at [984, 504] on link "Assign" at bounding box center [984, 504] width 62 height 23
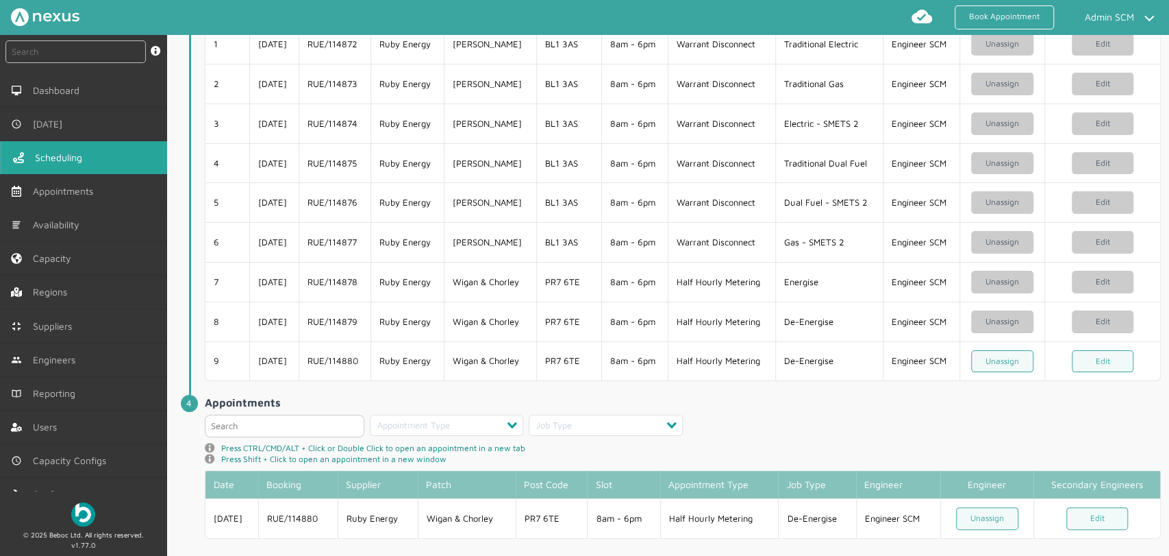
scroll to position [547, 0]
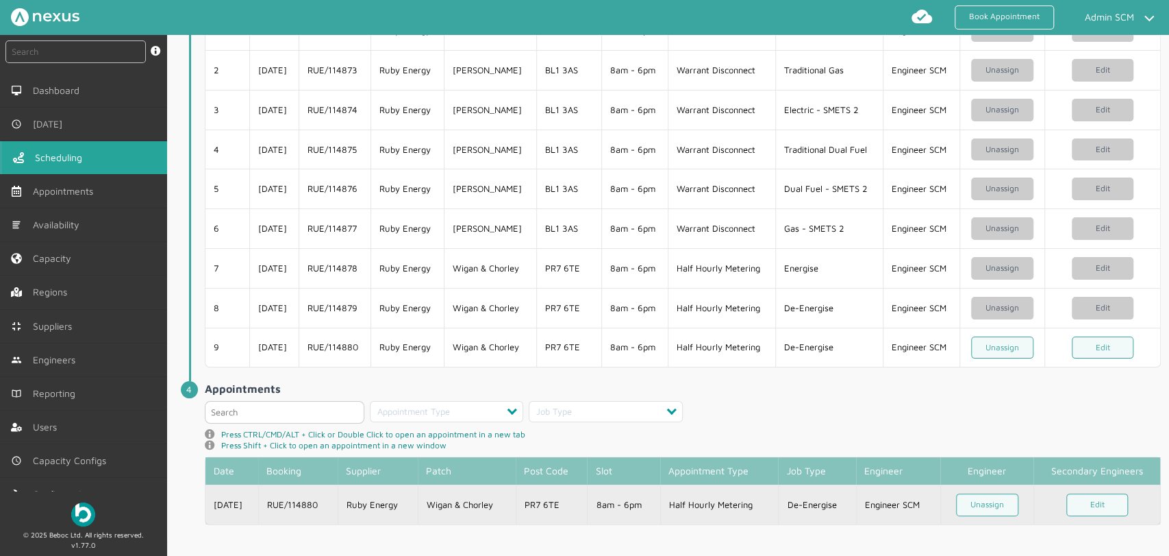
click at [301, 507] on td "RUE/114880" at bounding box center [297, 504] width 79 height 40
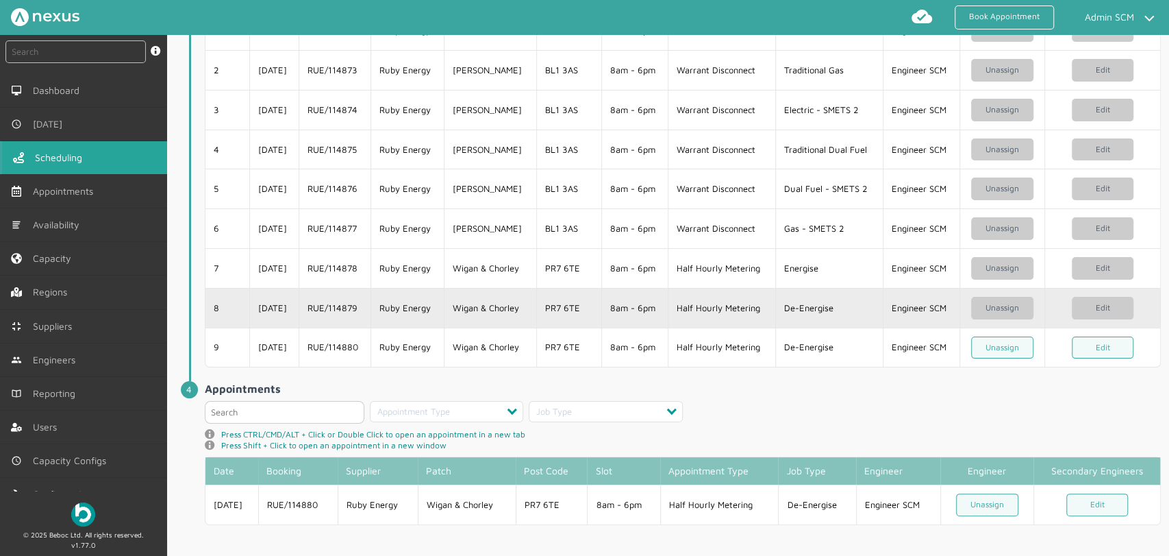
click at [449, 306] on td "Wigan & Chorley" at bounding box center [490, 308] width 92 height 40
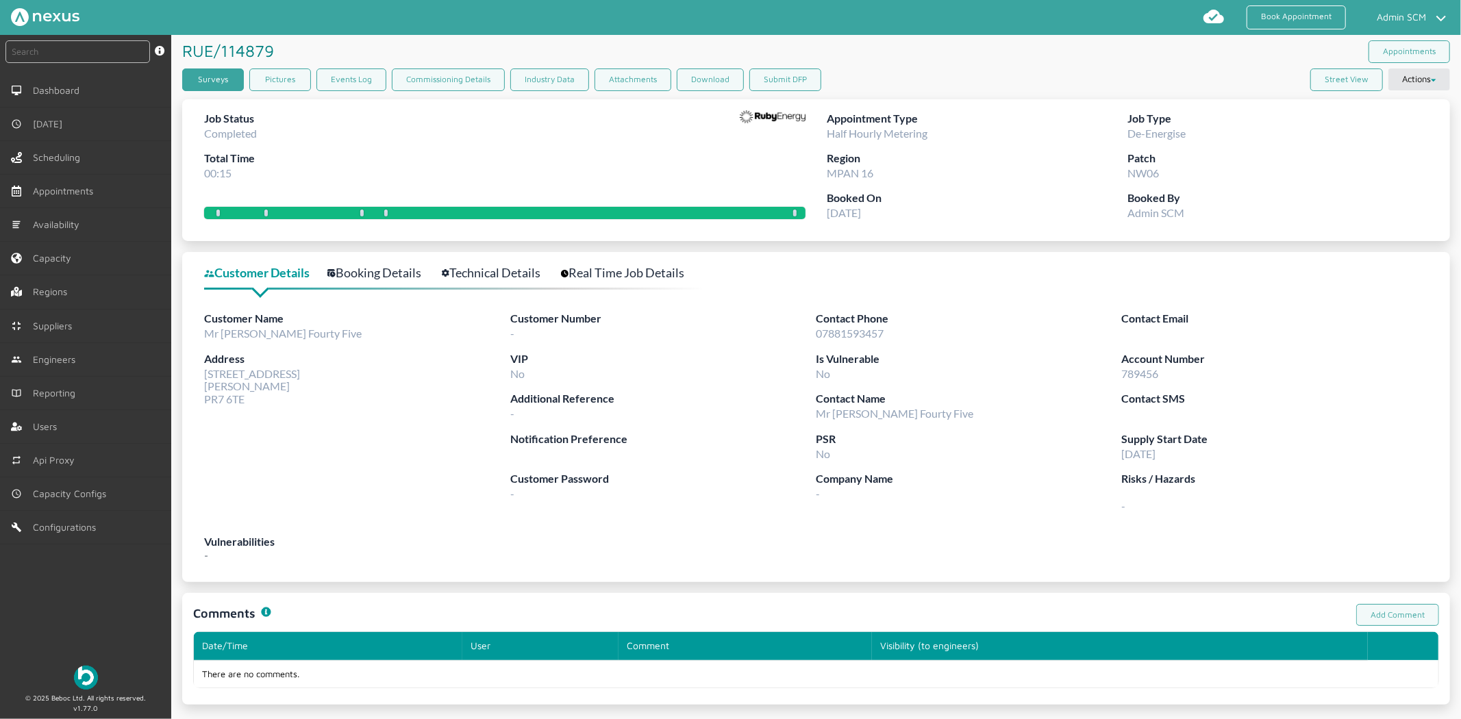
click at [201, 77] on link "Surveys" at bounding box center [213, 80] width 62 height 23
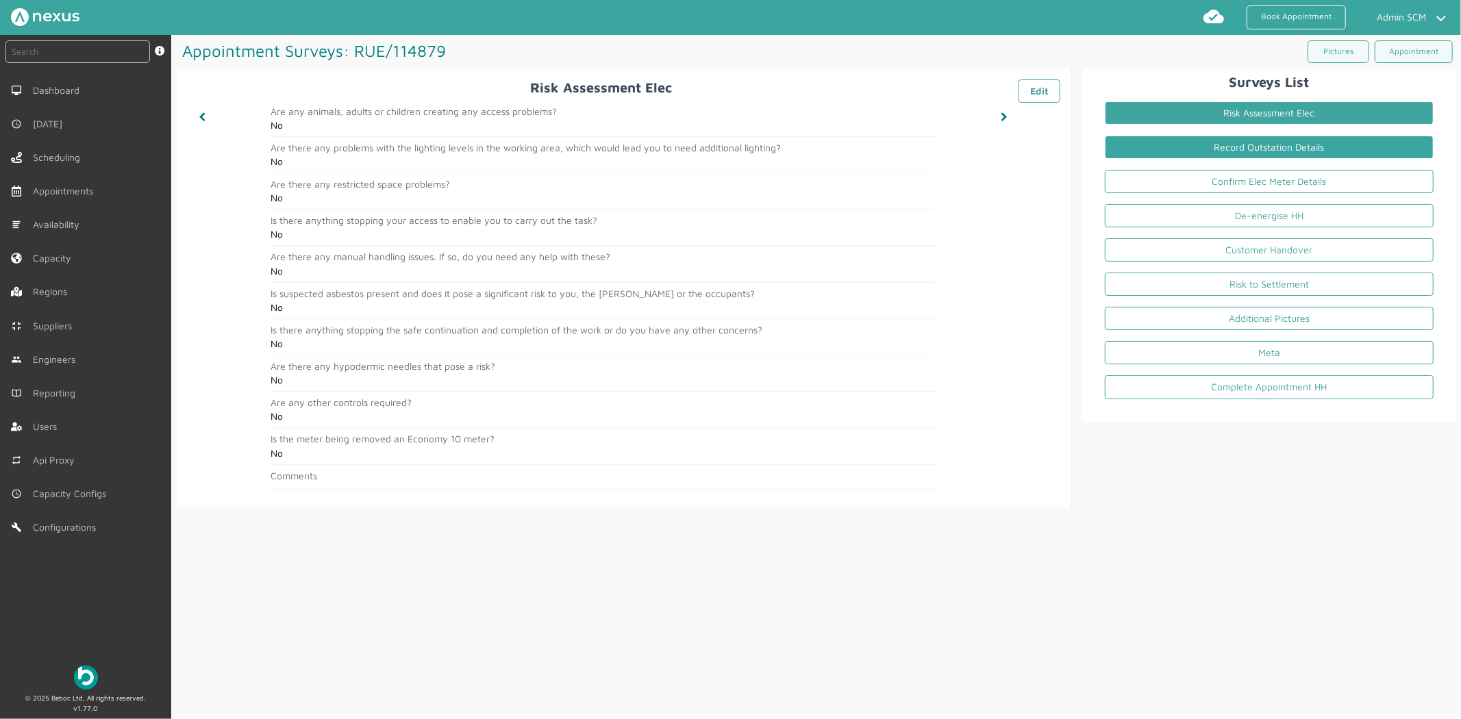
click at [1169, 154] on link "Record Outstation Details" at bounding box center [1269, 147] width 329 height 23
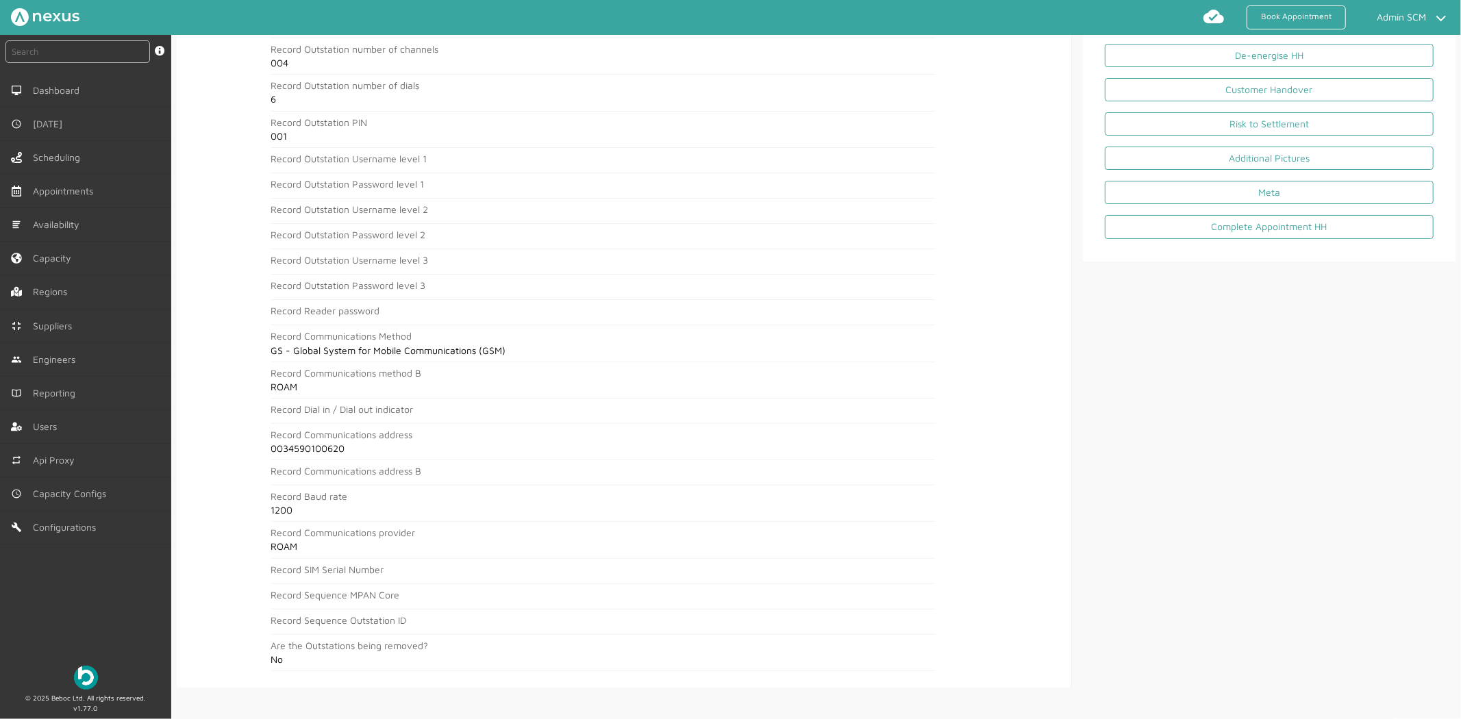
scroll to position [173, 0]
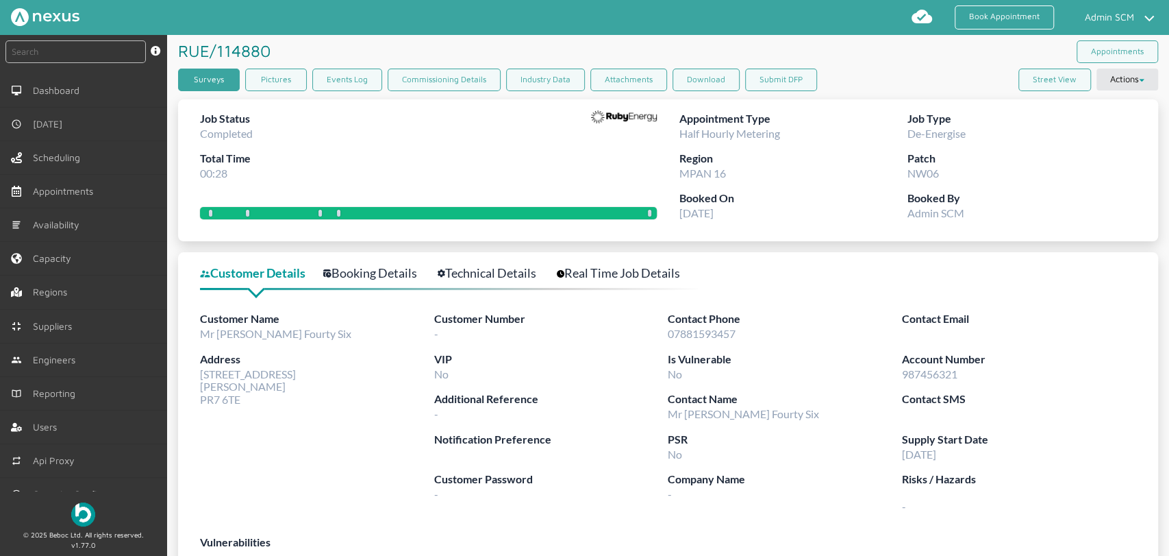
click at [209, 78] on link "Surveys" at bounding box center [209, 80] width 62 height 23
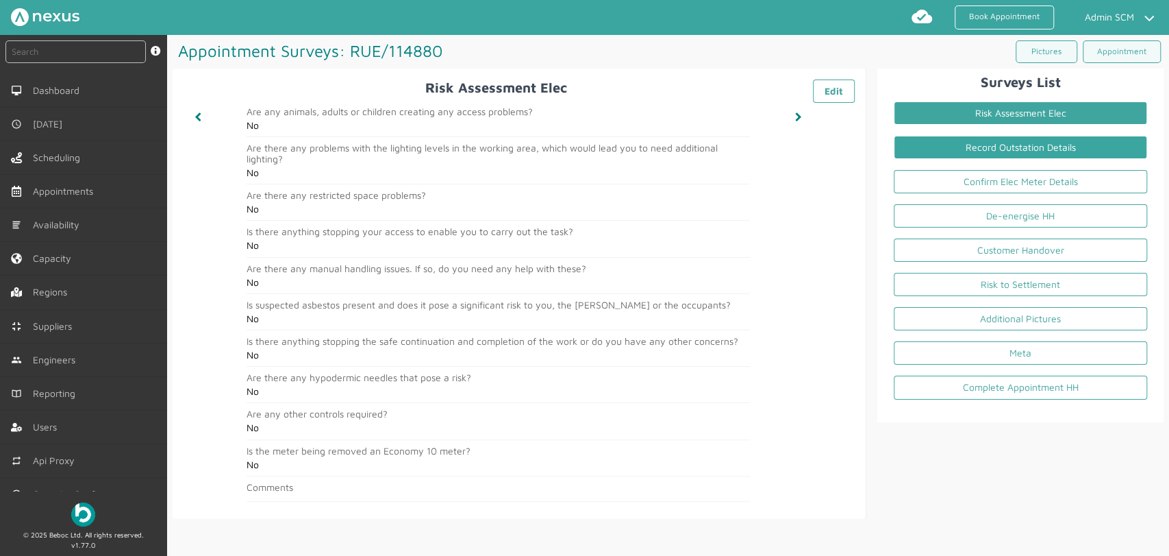
click at [936, 142] on link "Record Outstation Details" at bounding box center [1020, 147] width 253 height 23
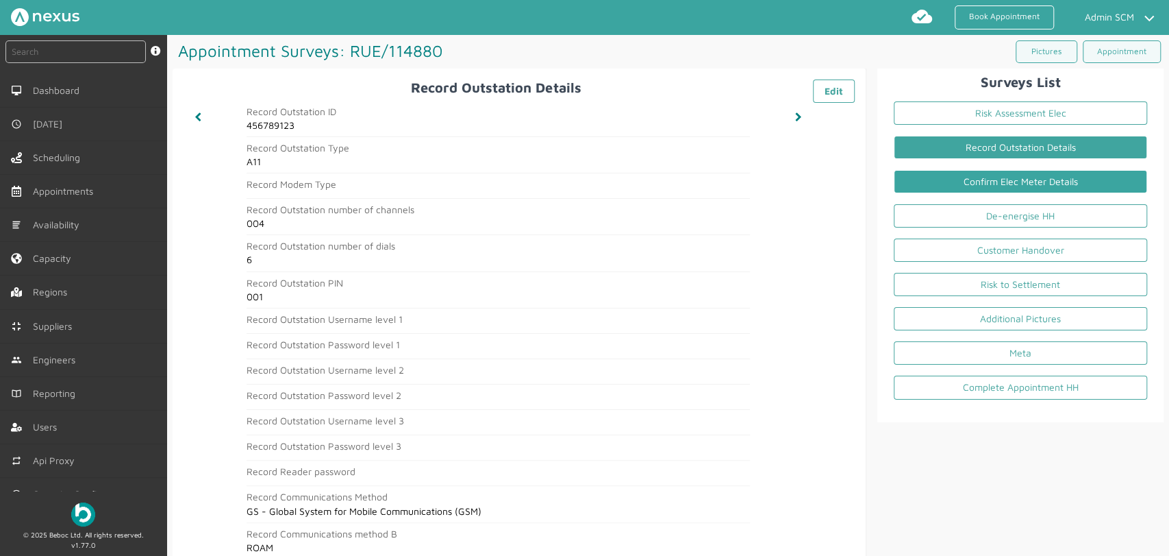
click at [980, 180] on link "Confirm Elec Meter Details" at bounding box center [1020, 181] width 253 height 23
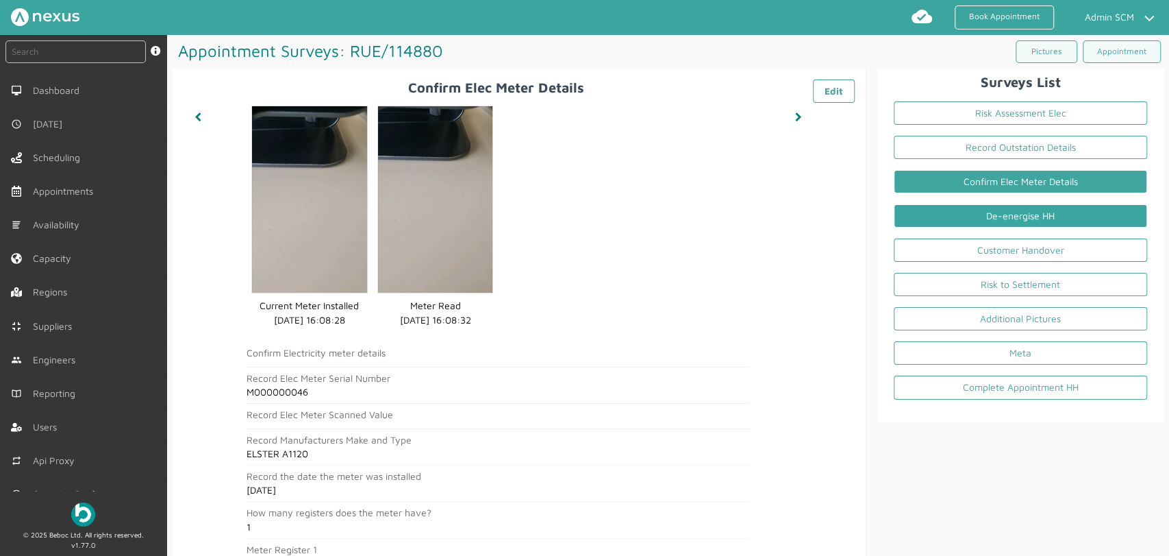
click at [971, 214] on link "De-energise HH" at bounding box center [1020, 215] width 253 height 23
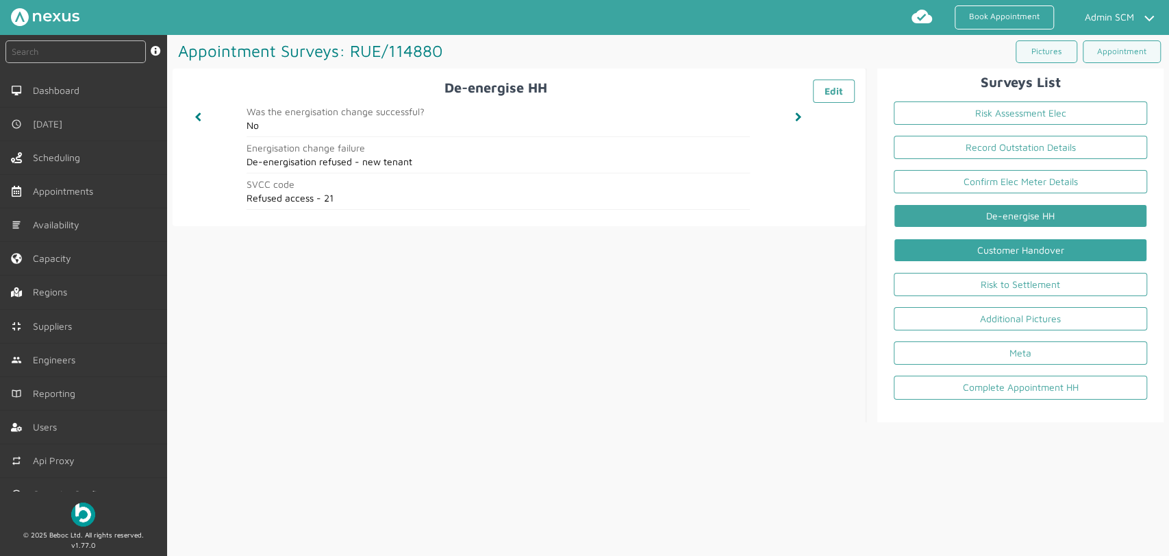
click at [1017, 243] on link "Customer Handover" at bounding box center [1020, 249] width 253 height 23
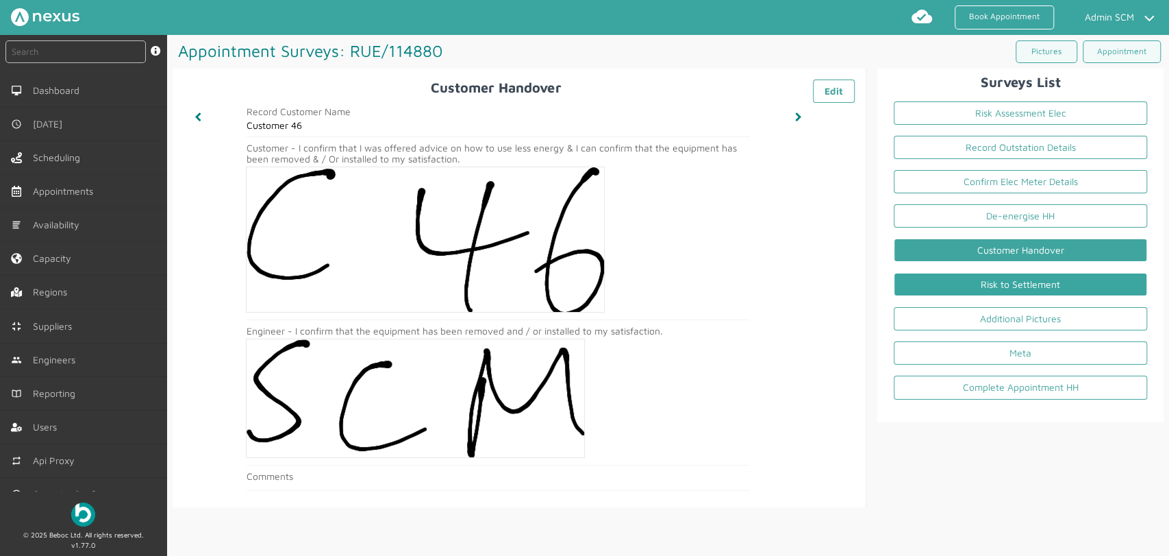
click at [973, 290] on link "Risk to Settlement" at bounding box center [1020, 284] width 253 height 23
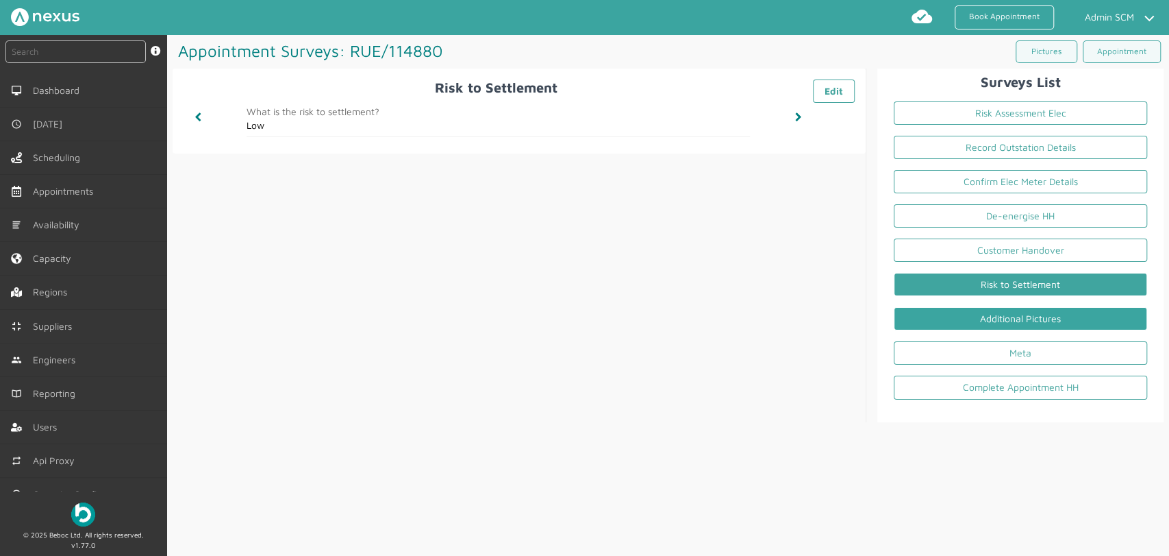
click at [1086, 318] on link "Additional Pictures" at bounding box center [1020, 318] width 253 height 23
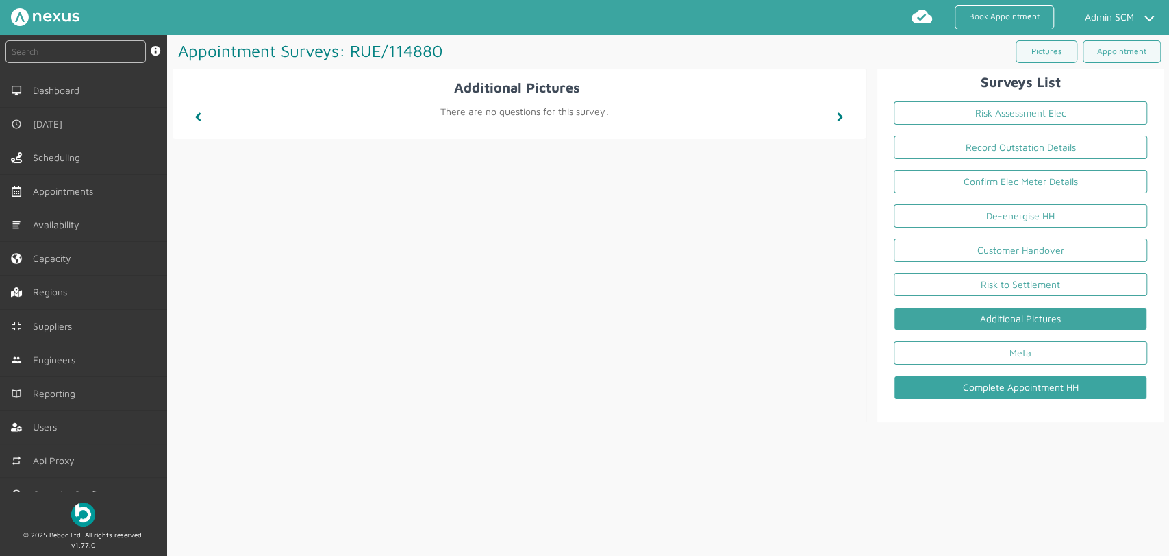
click at [968, 390] on link "Complete Appointment HH" at bounding box center [1020, 386] width 253 height 23
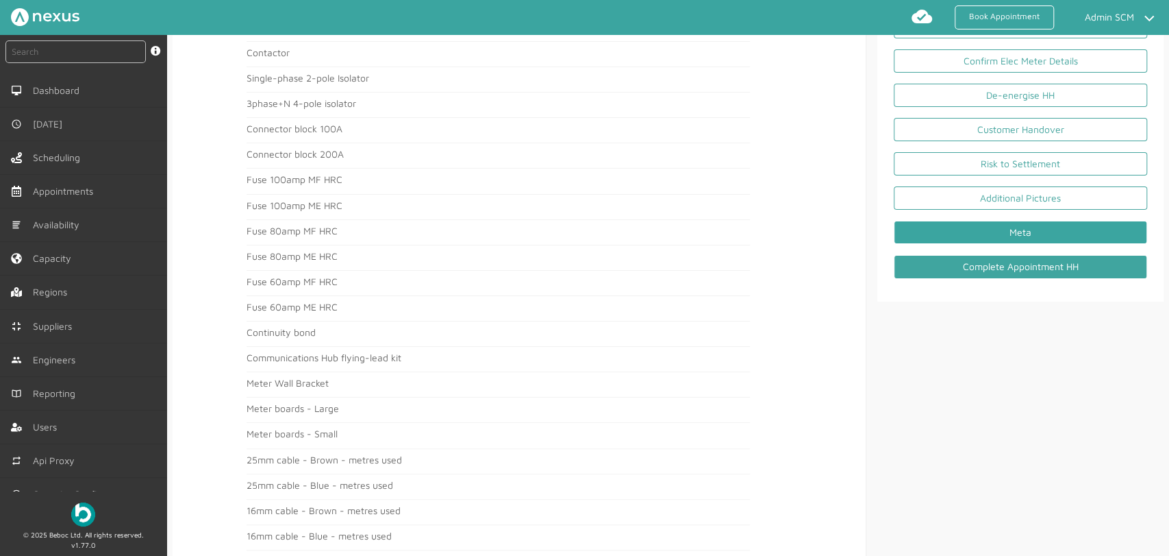
scroll to position [197, 0]
